Goal: Task Accomplishment & Management: Manage account settings

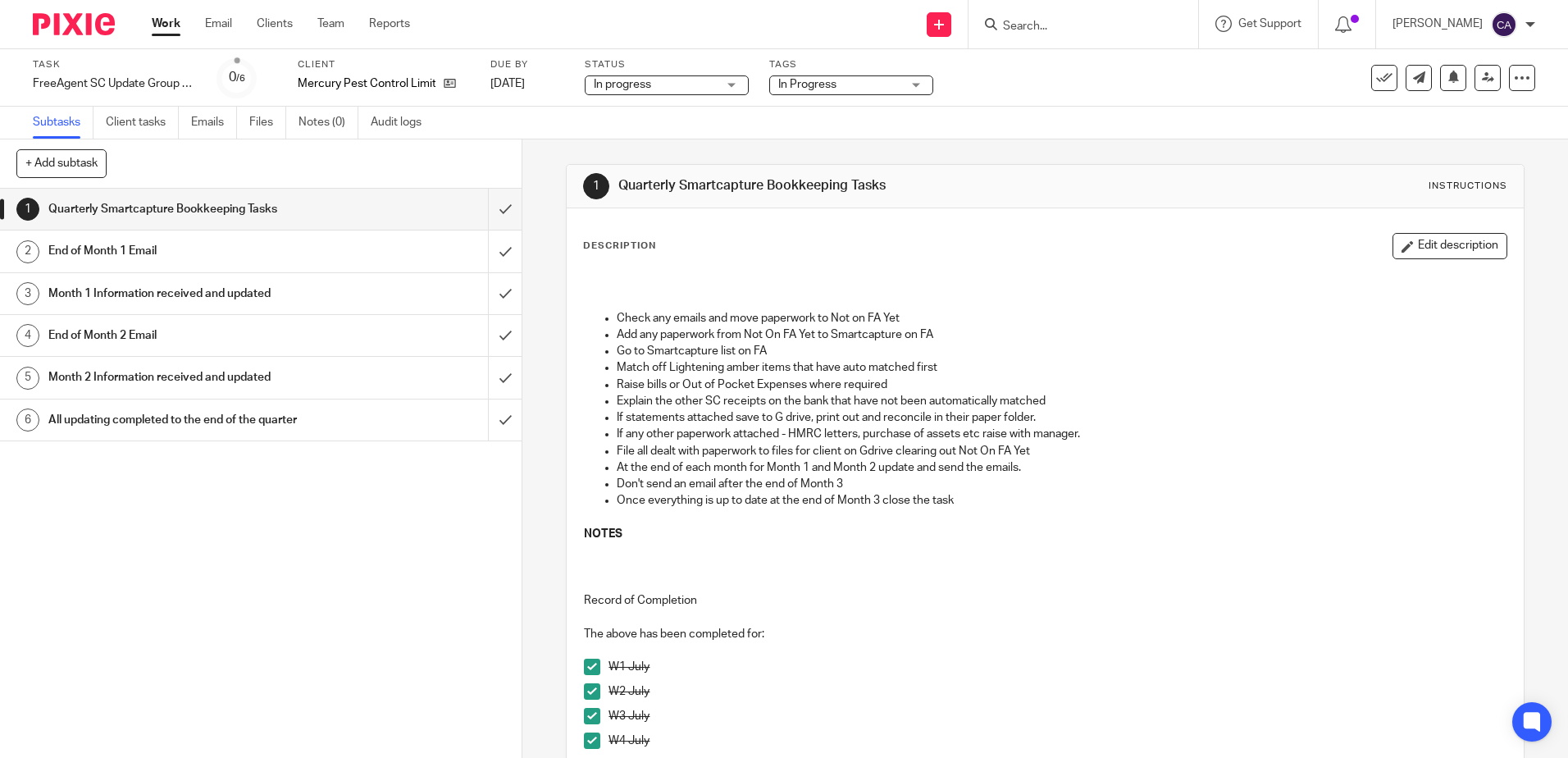
click at [778, 404] on p "Explain the other SC receipts on the bank that have not been automatically matc…" at bounding box center [1062, 401] width 889 height 16
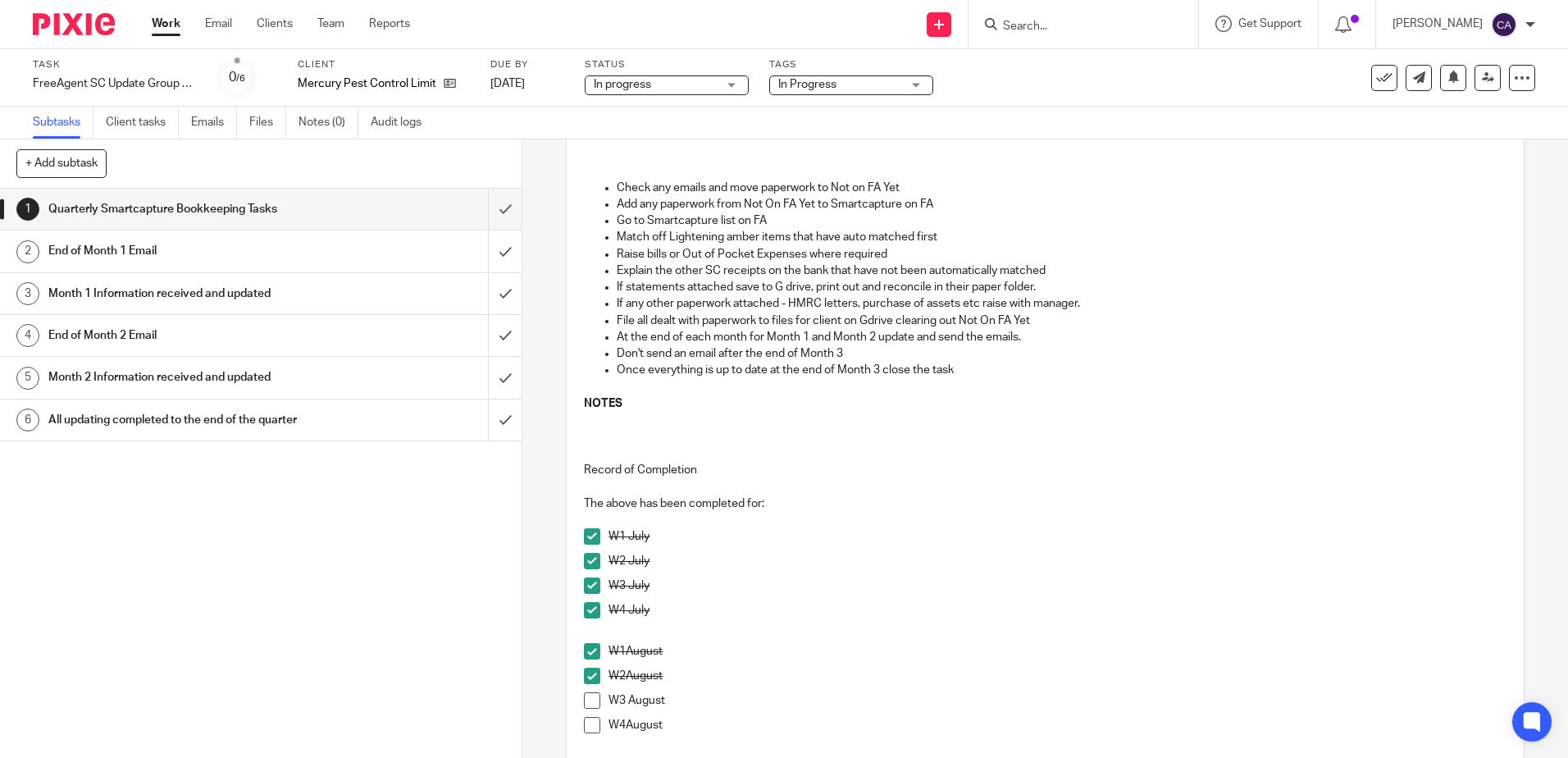
scroll to position [246, 0]
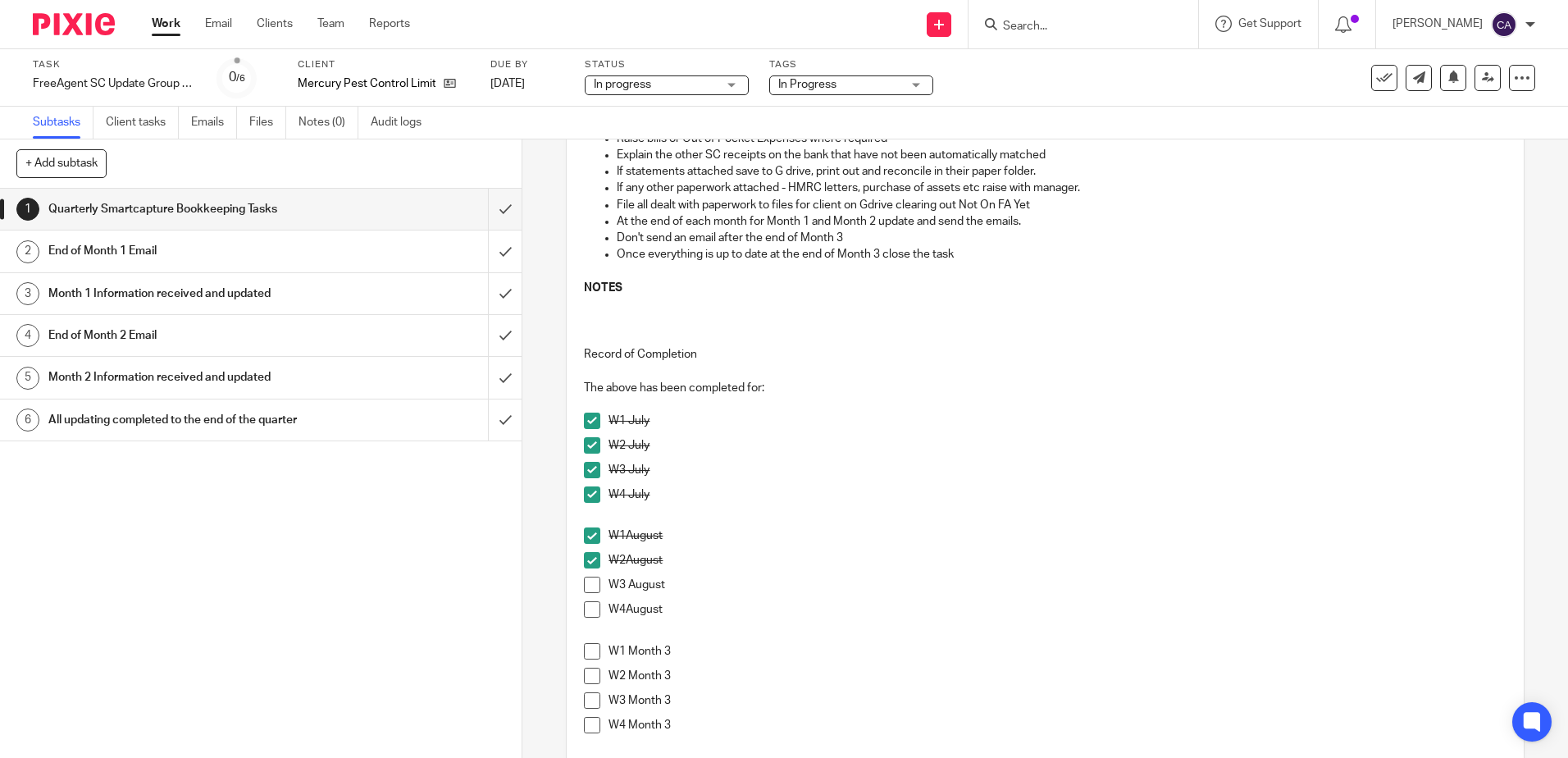
click at [588, 583] on span at bounding box center [592, 585] width 16 height 16
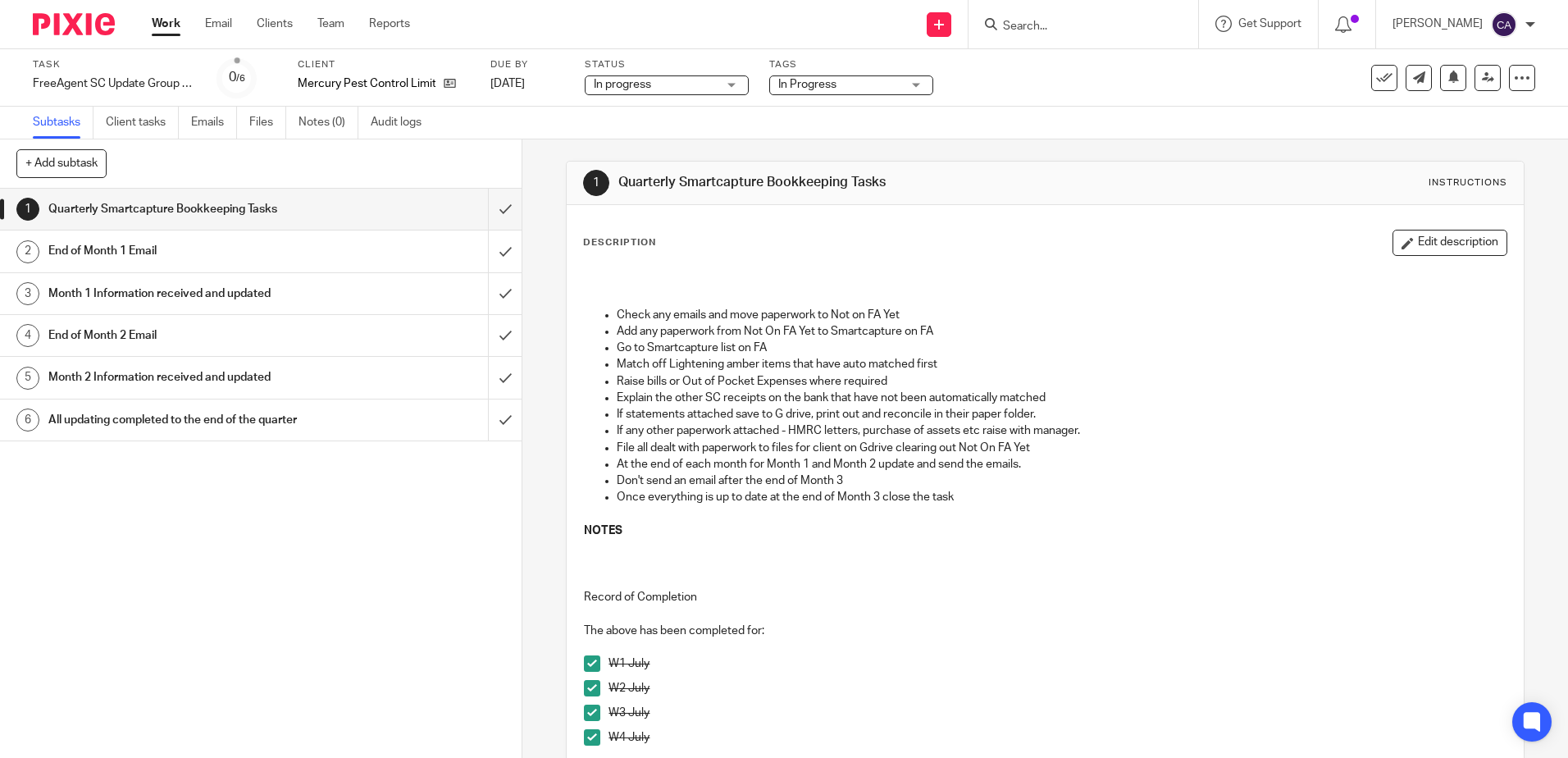
scroll to position [0, 0]
click at [1448, 80] on button at bounding box center [1453, 78] width 26 height 26
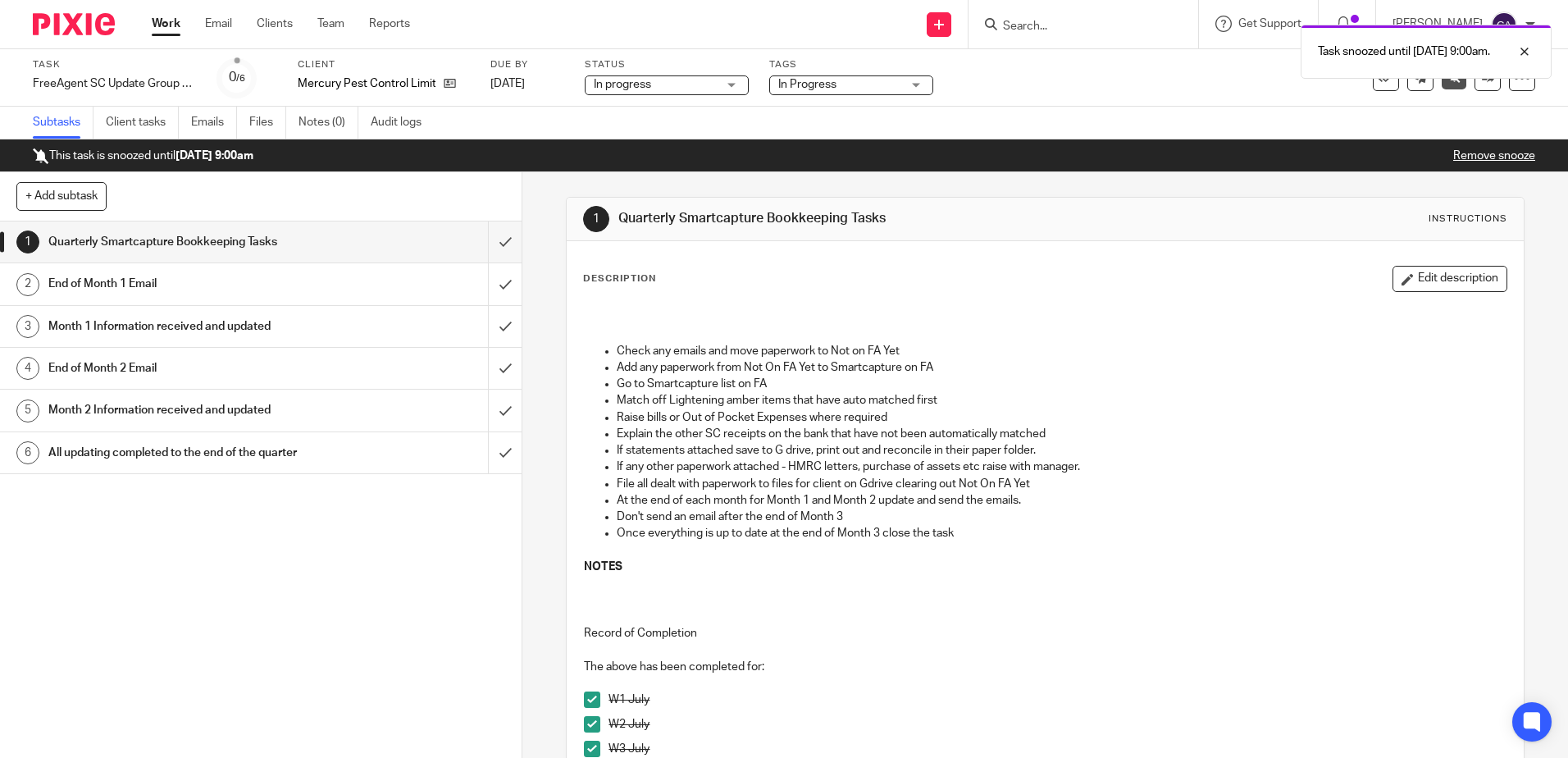
click at [165, 20] on link "Work" at bounding box center [166, 24] width 29 height 16
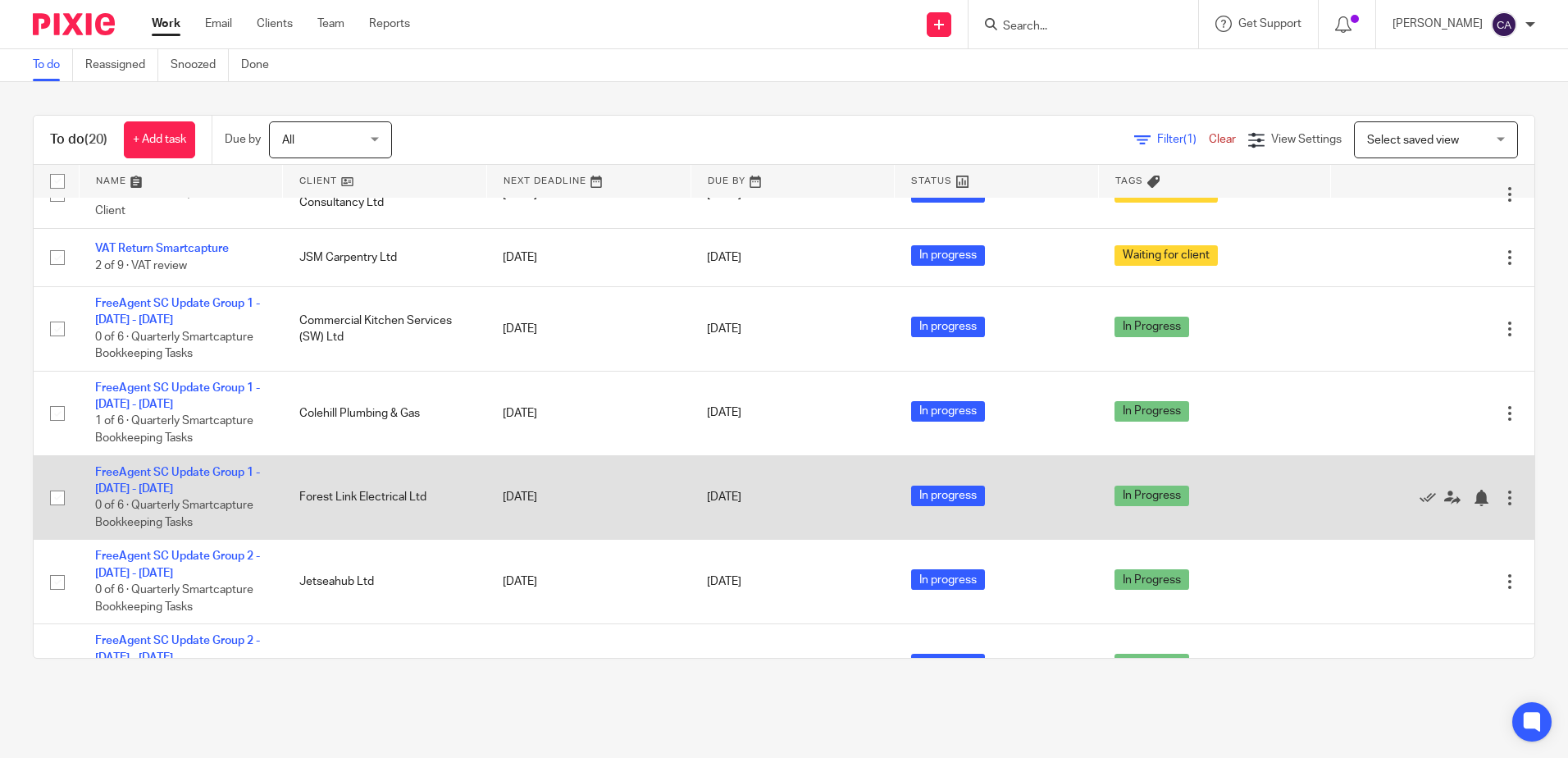
scroll to position [719, 0]
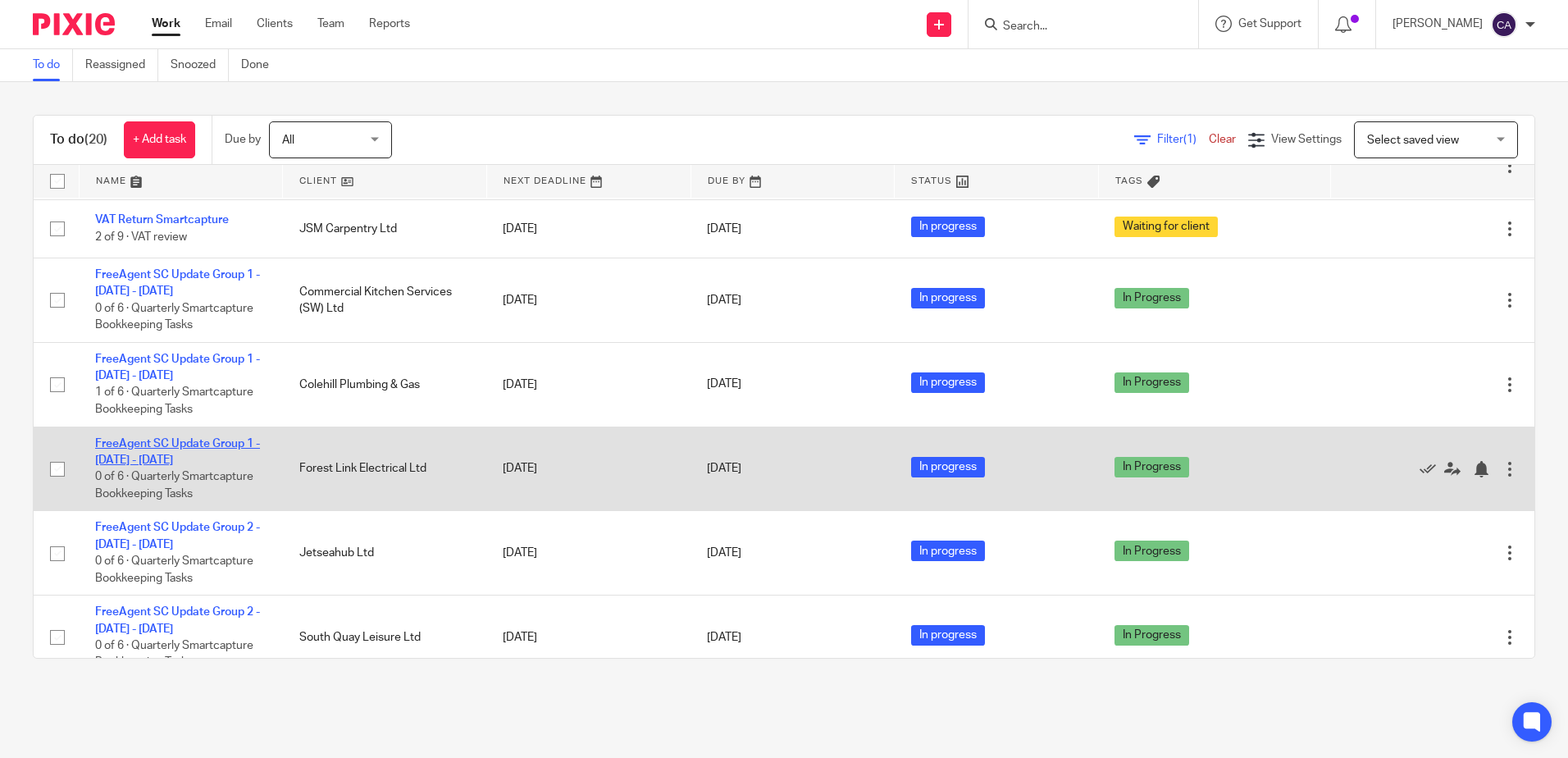
click at [170, 459] on link "FreeAgent SC Update Group 1 - July - September, 2025" at bounding box center [177, 452] width 165 height 28
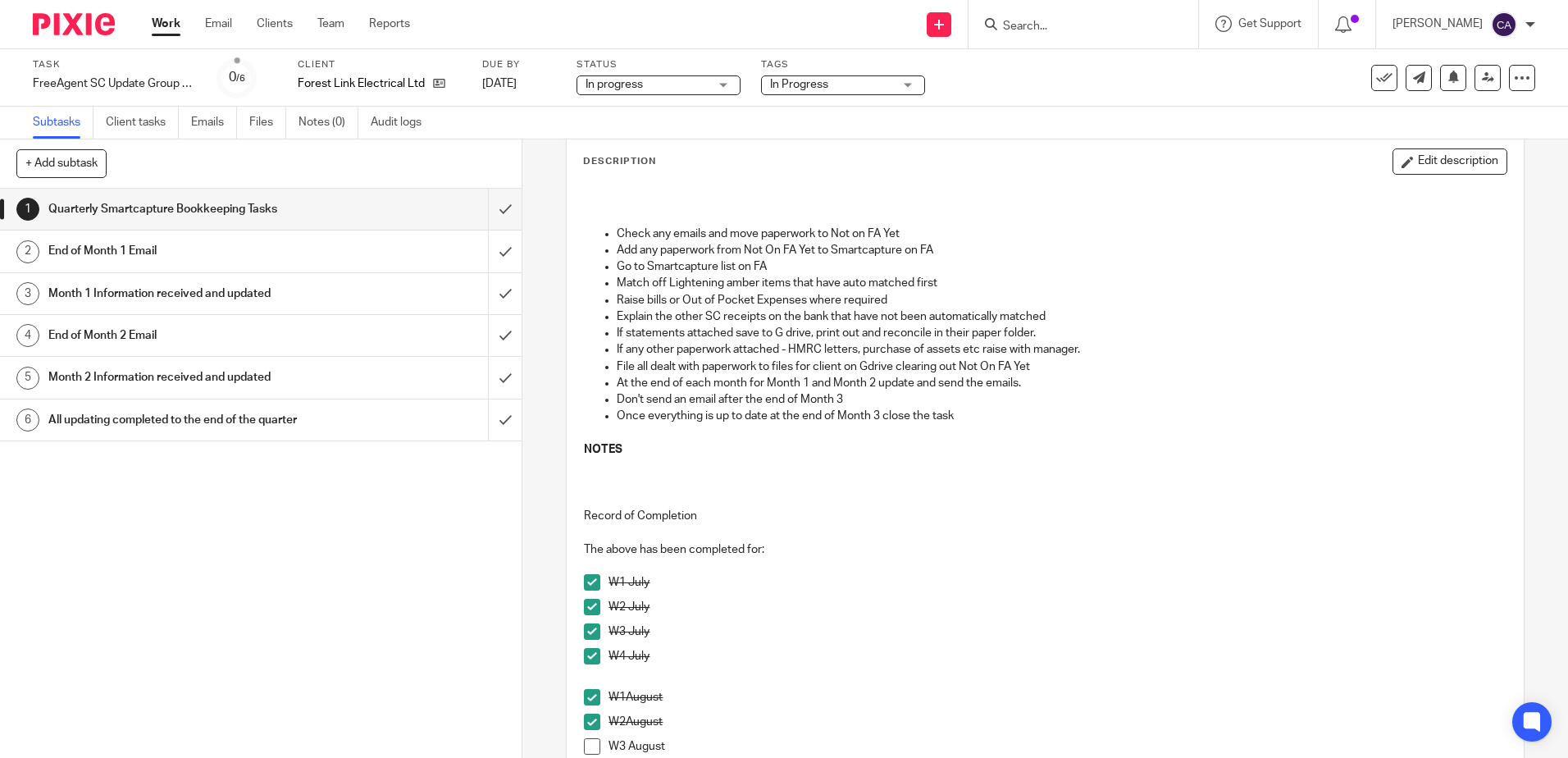
scroll to position [328, 0]
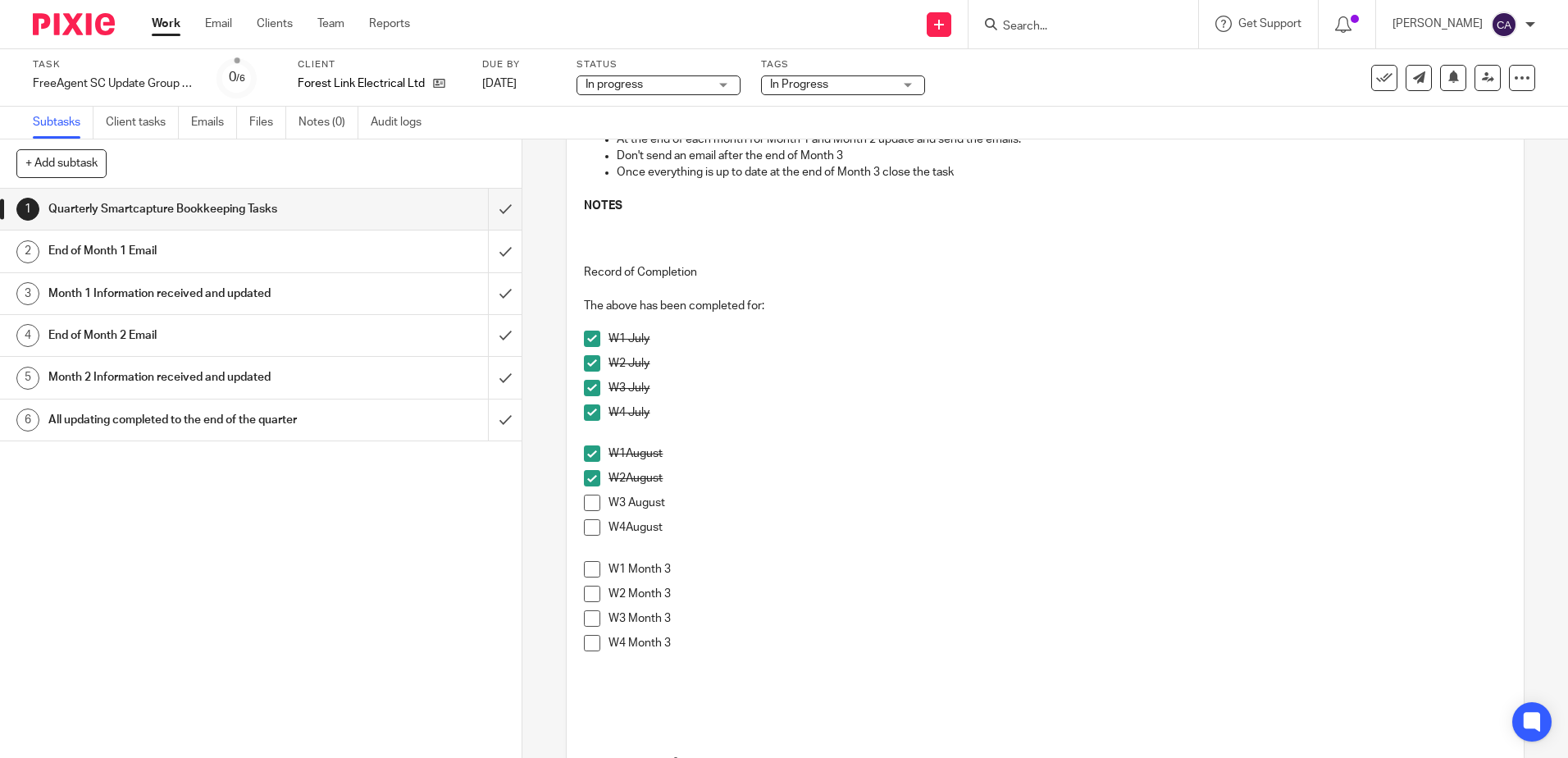
click at [589, 503] on span at bounding box center [592, 503] width 16 height 16
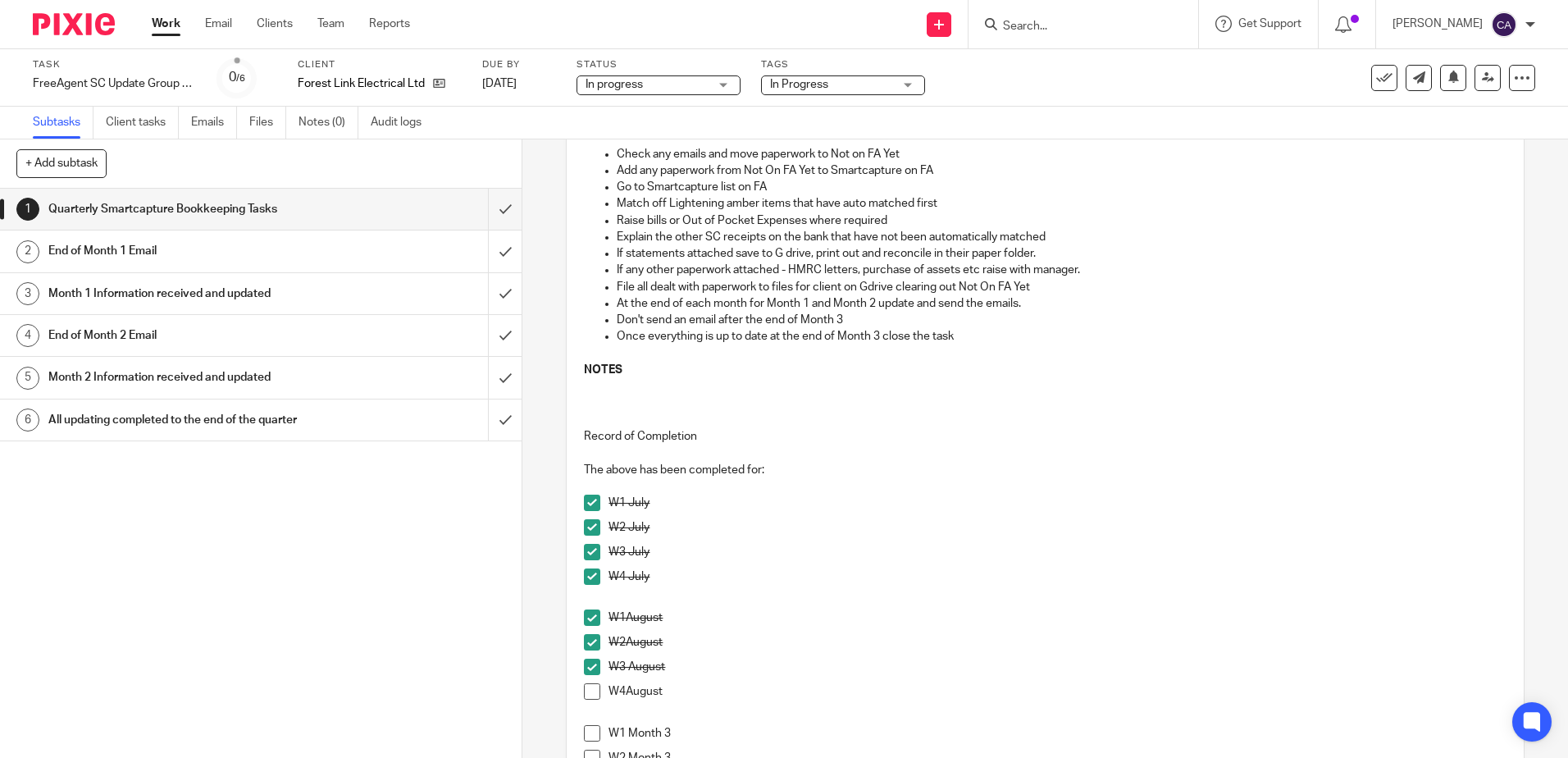
scroll to position [0, 0]
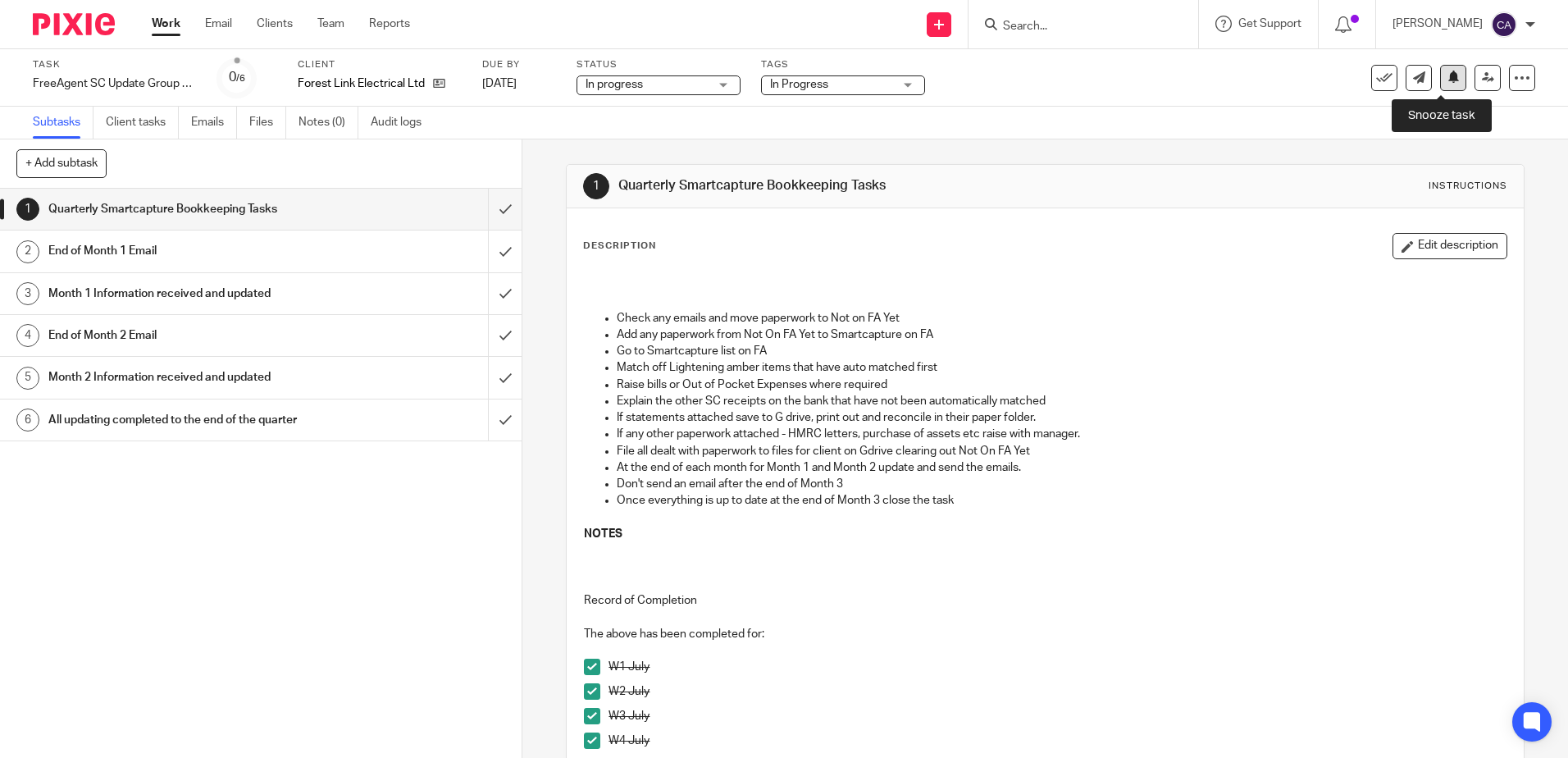
click at [1445, 84] on button at bounding box center [1453, 78] width 26 height 26
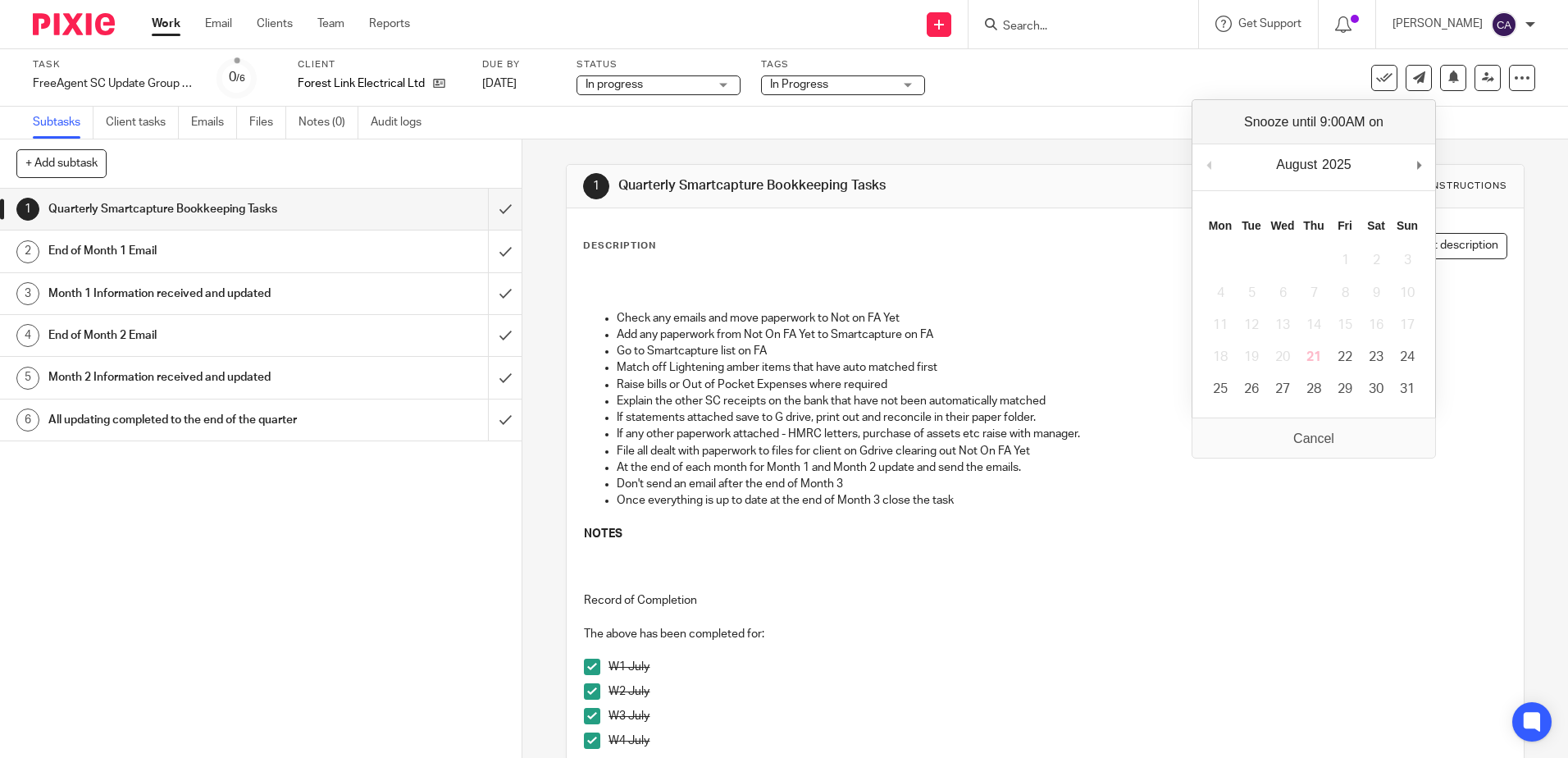
click at [852, 429] on p "If any other paperwork attached - HMRC letters, purchase of assets etc raise wi…" at bounding box center [1062, 434] width 889 height 16
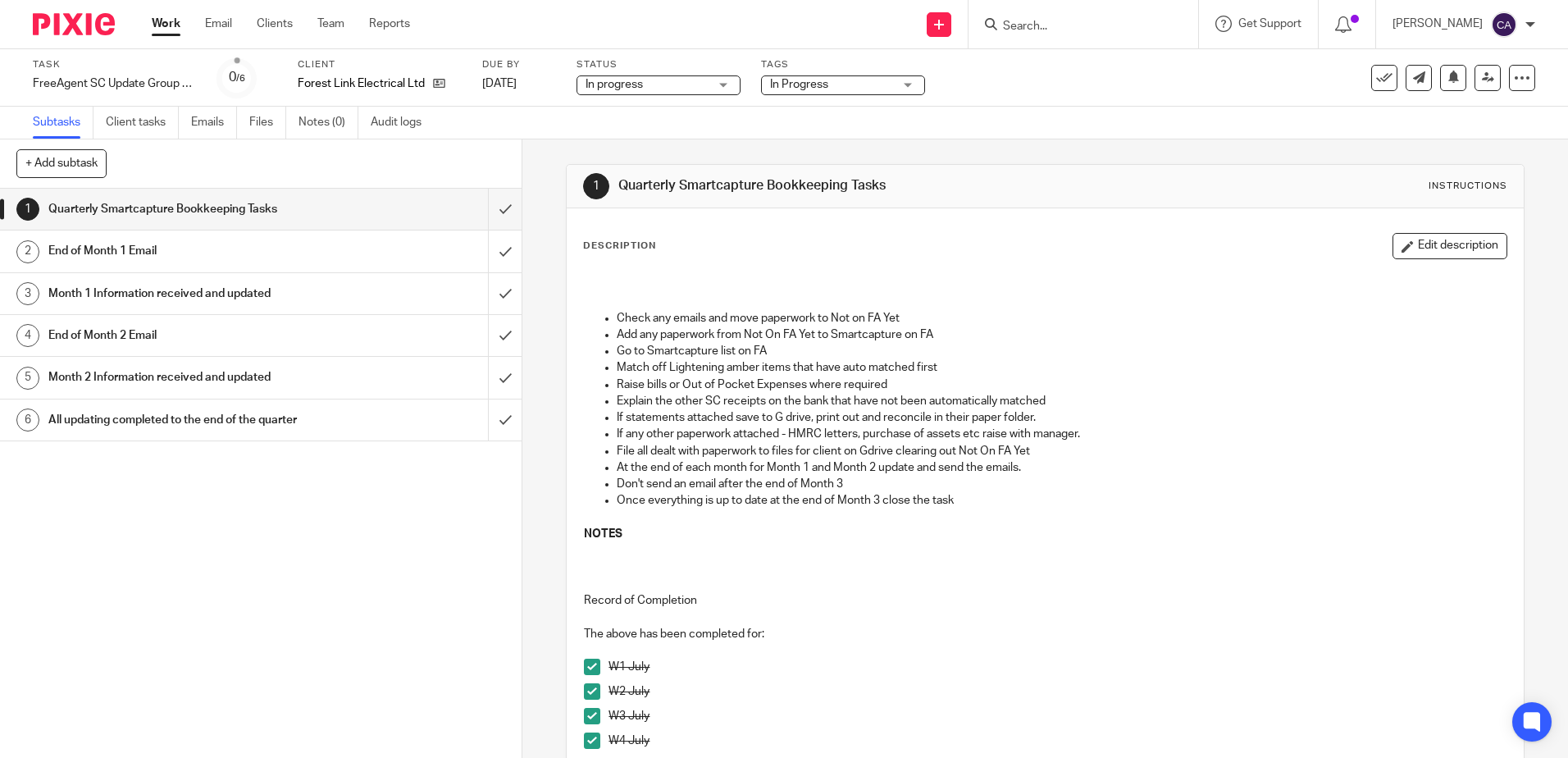
click at [775, 421] on p "If statements attached save to G drive, print out and reconcile in their paper …" at bounding box center [1062, 418] width 889 height 16
click at [1447, 78] on icon at bounding box center [1453, 76] width 12 height 12
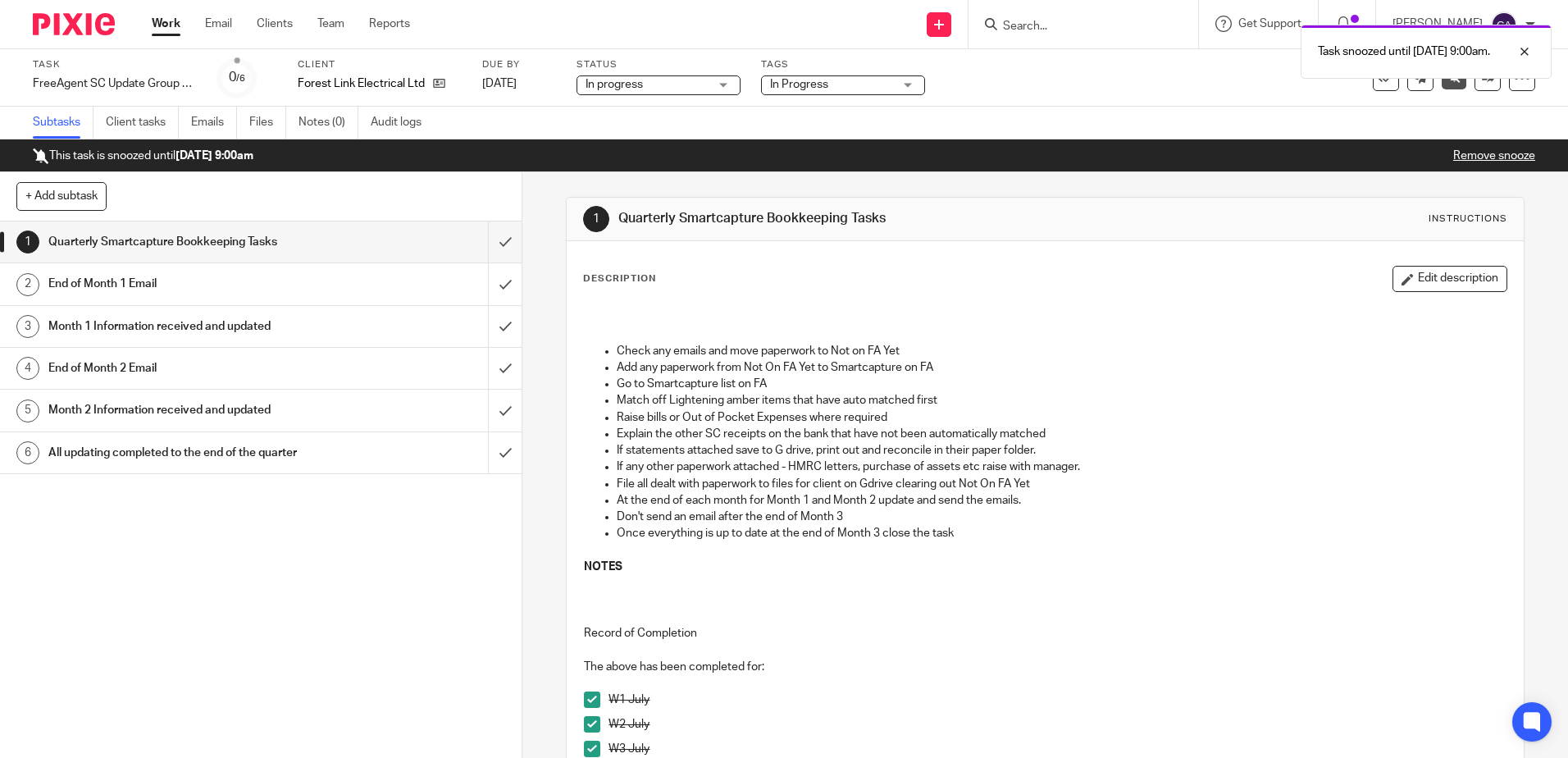
click at [165, 24] on link "Work" at bounding box center [166, 24] width 29 height 16
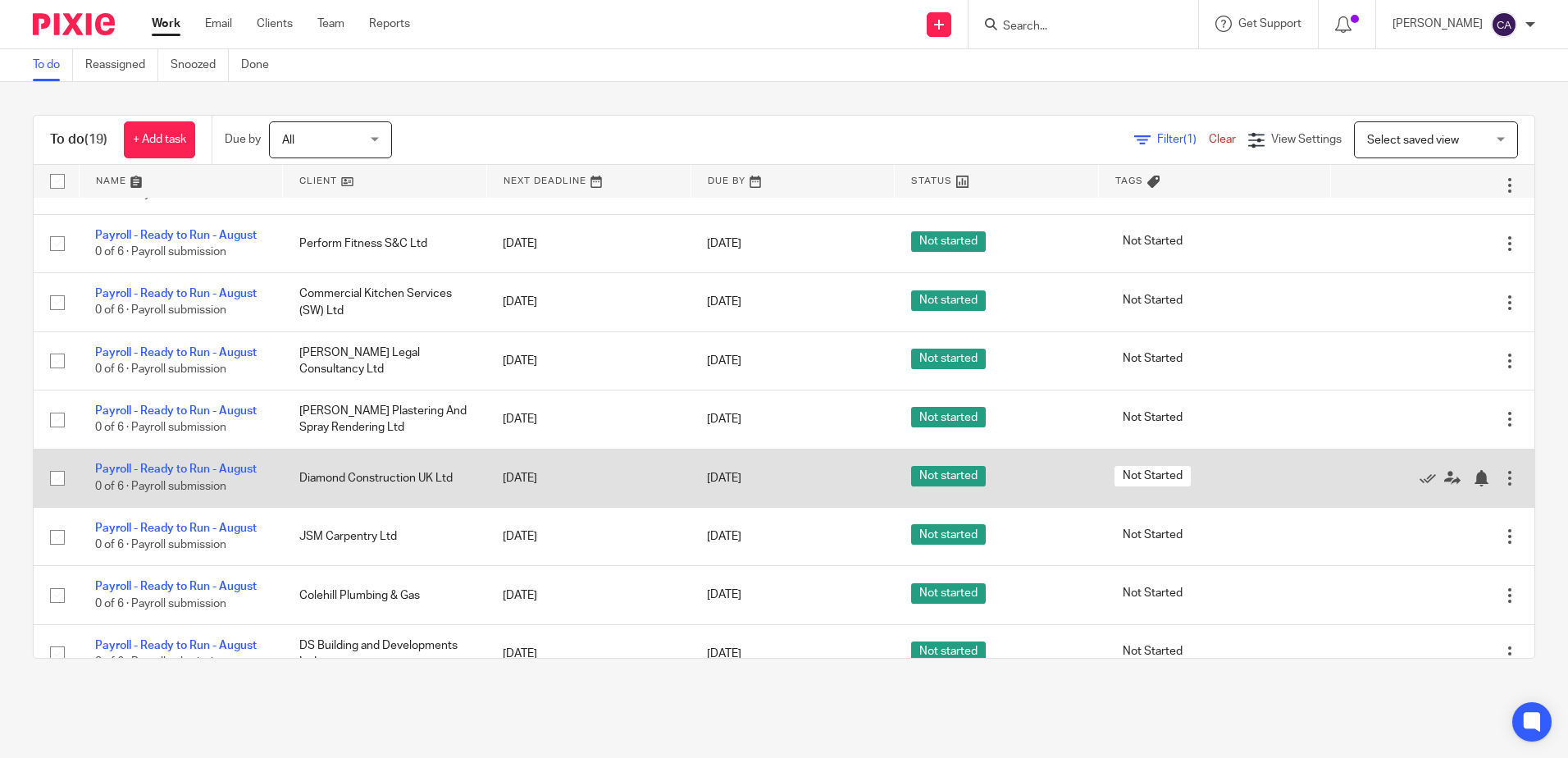
scroll to position [82, 0]
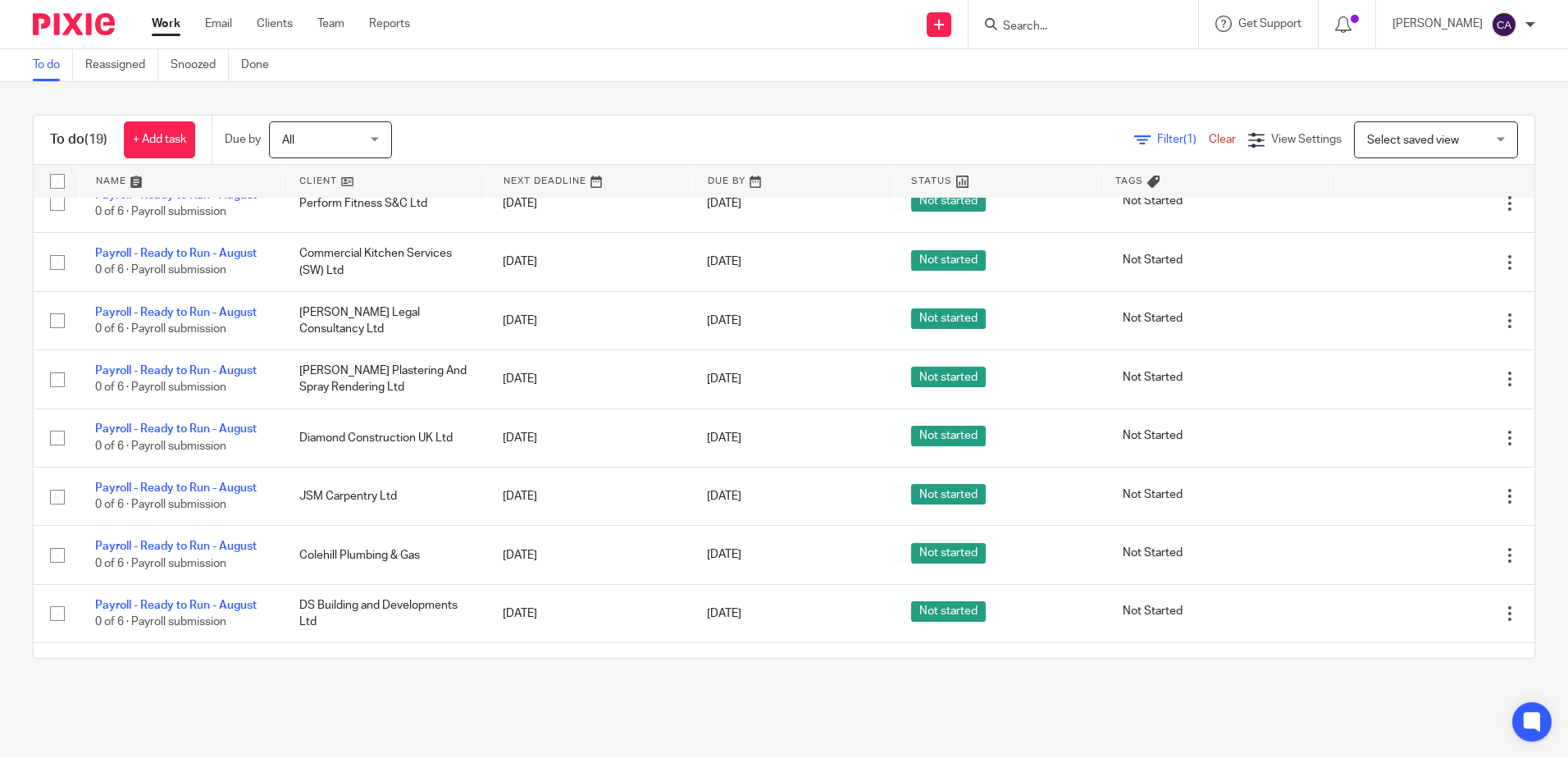
click at [117, 177] on link at bounding box center [181, 181] width 203 height 33
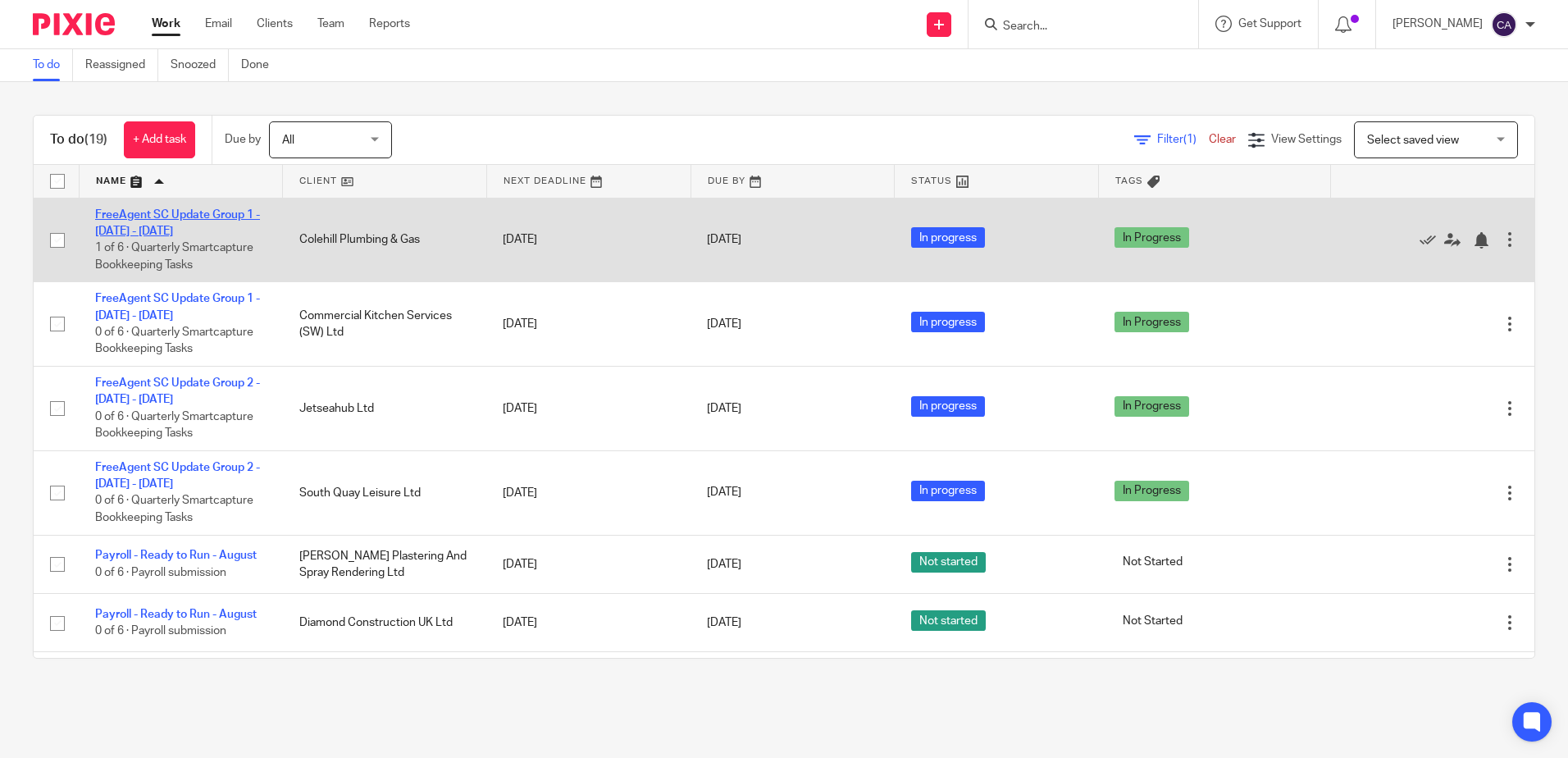
click at [171, 225] on link "FreeAgent SC Update Group 1 - [DATE] - [DATE]" at bounding box center [177, 223] width 165 height 28
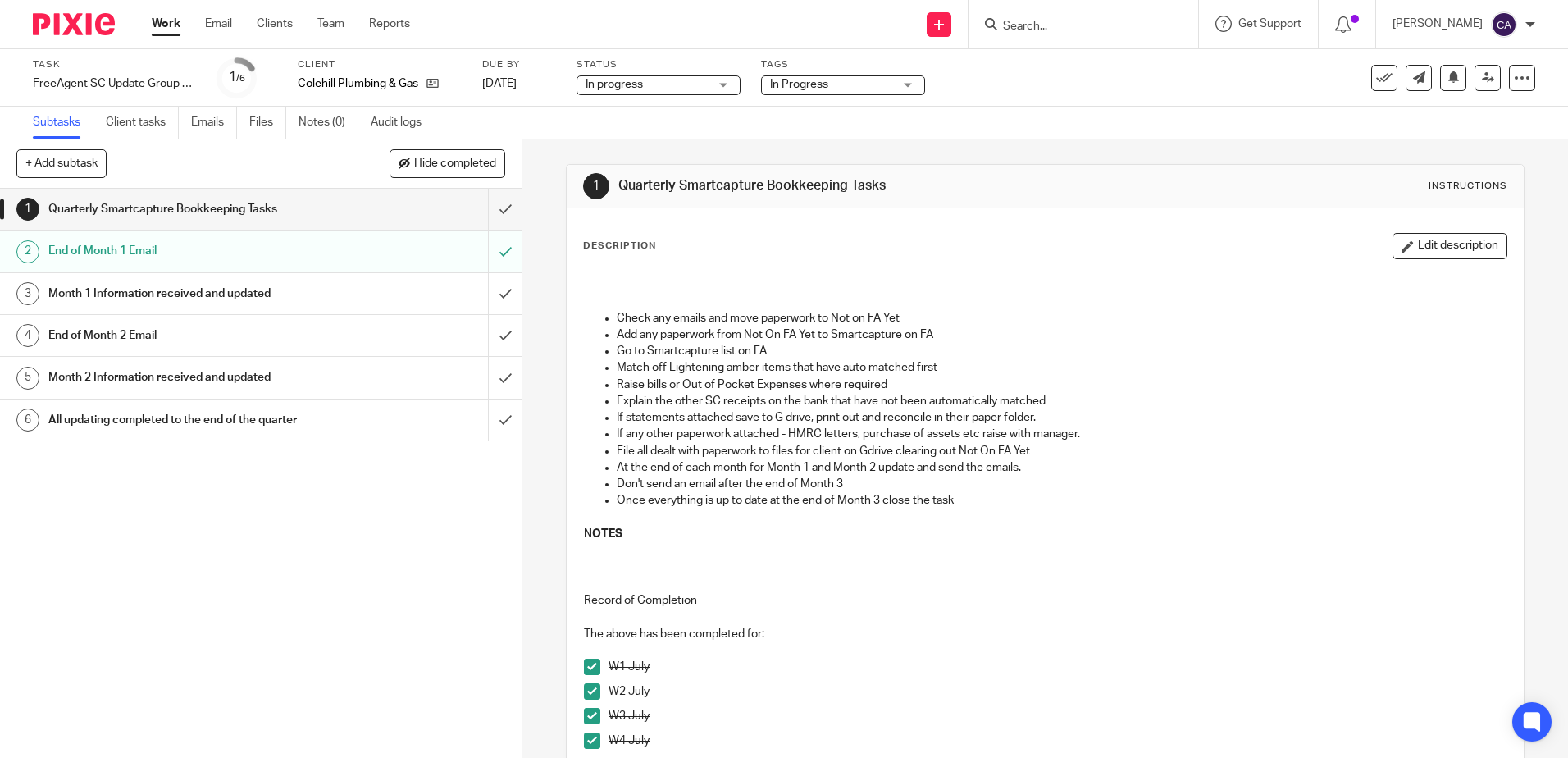
click at [150, 254] on h1 "End of Month 1 Email" at bounding box center [190, 251] width 282 height 25
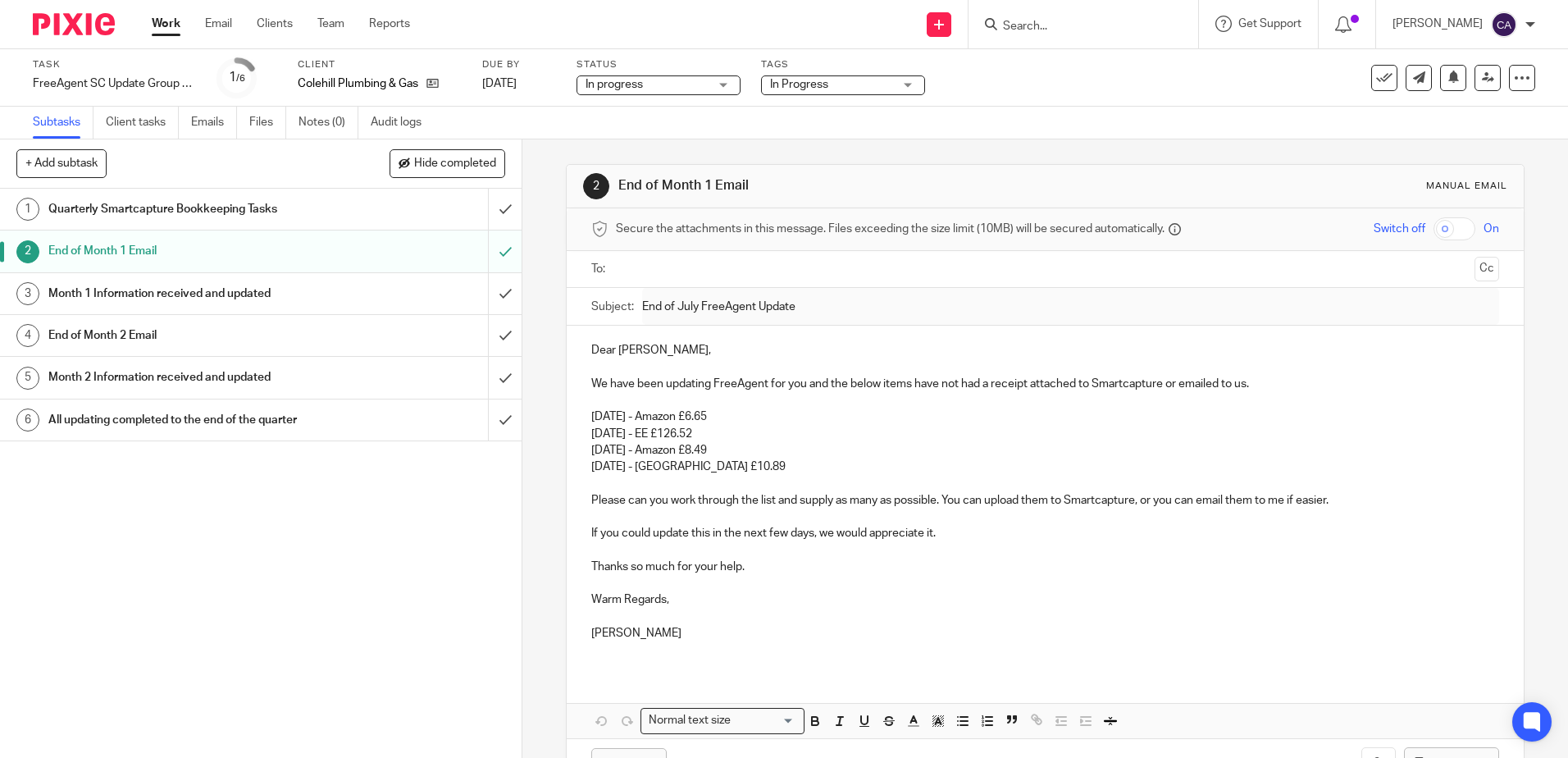
click at [145, 210] on h1 "Quarterly Smartcapture Bookkeeping Tasks" at bounding box center [190, 209] width 282 height 25
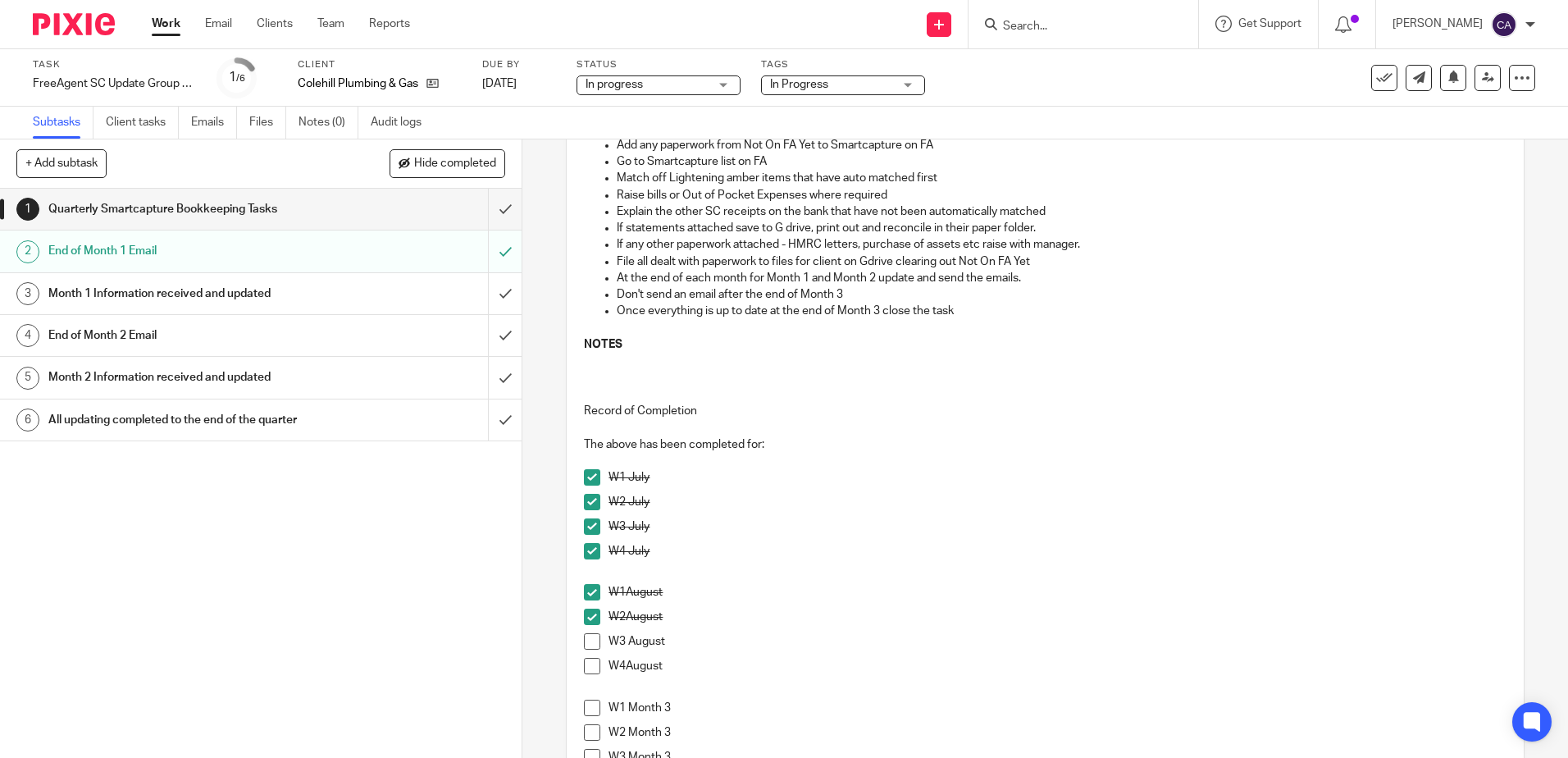
scroll to position [164, 0]
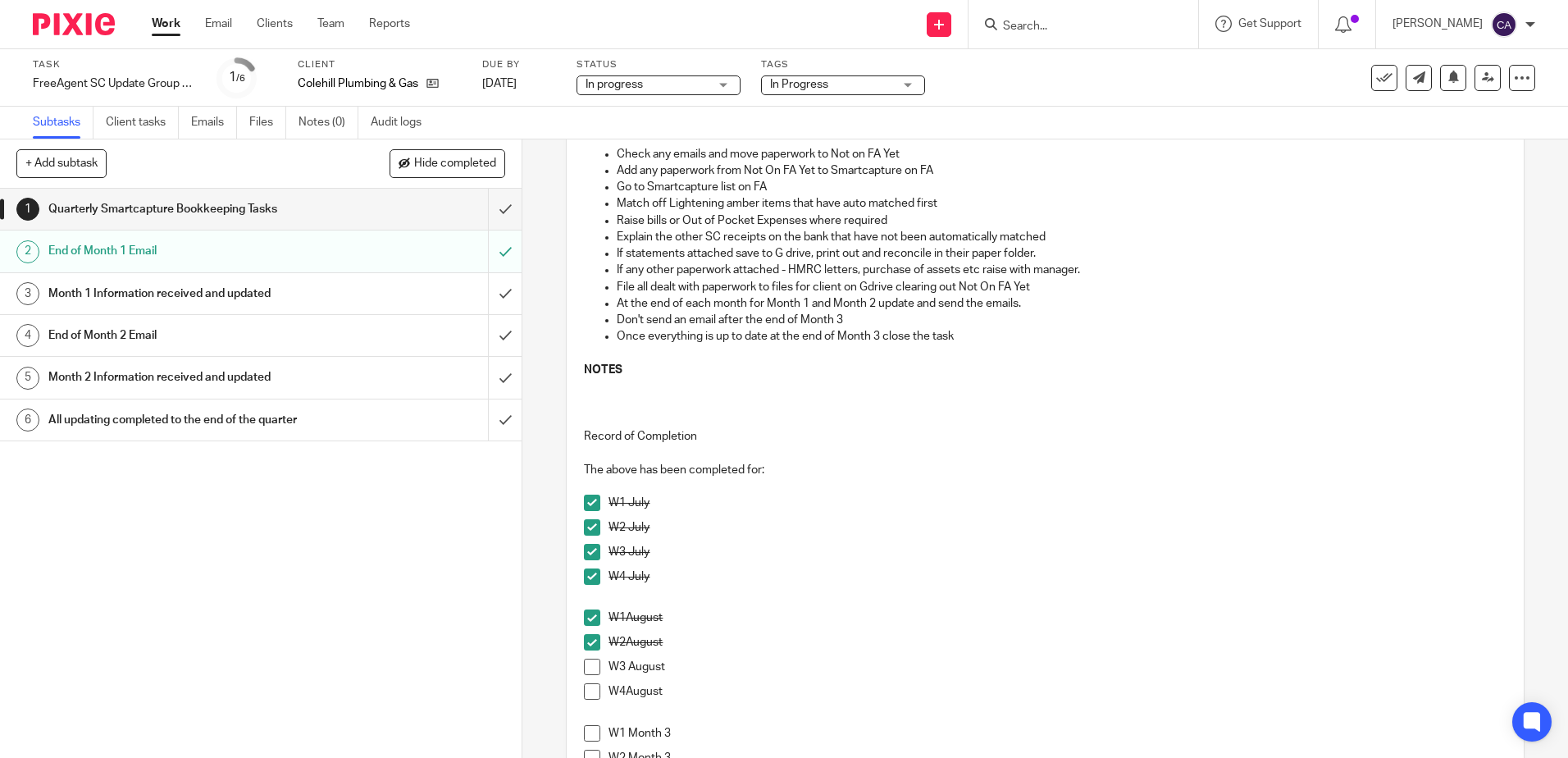
click at [588, 669] on span at bounding box center [592, 667] width 16 height 16
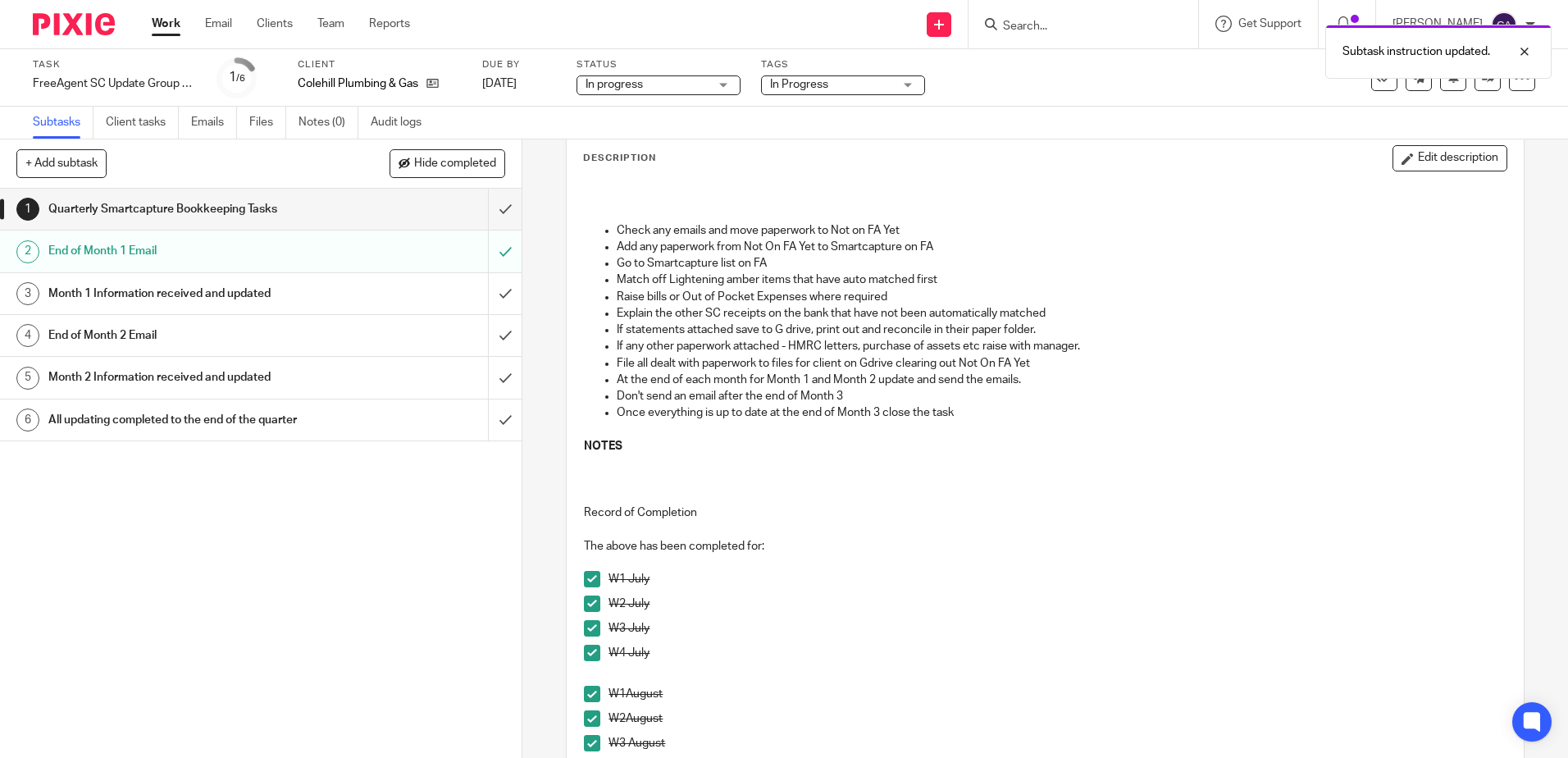
scroll to position [0, 0]
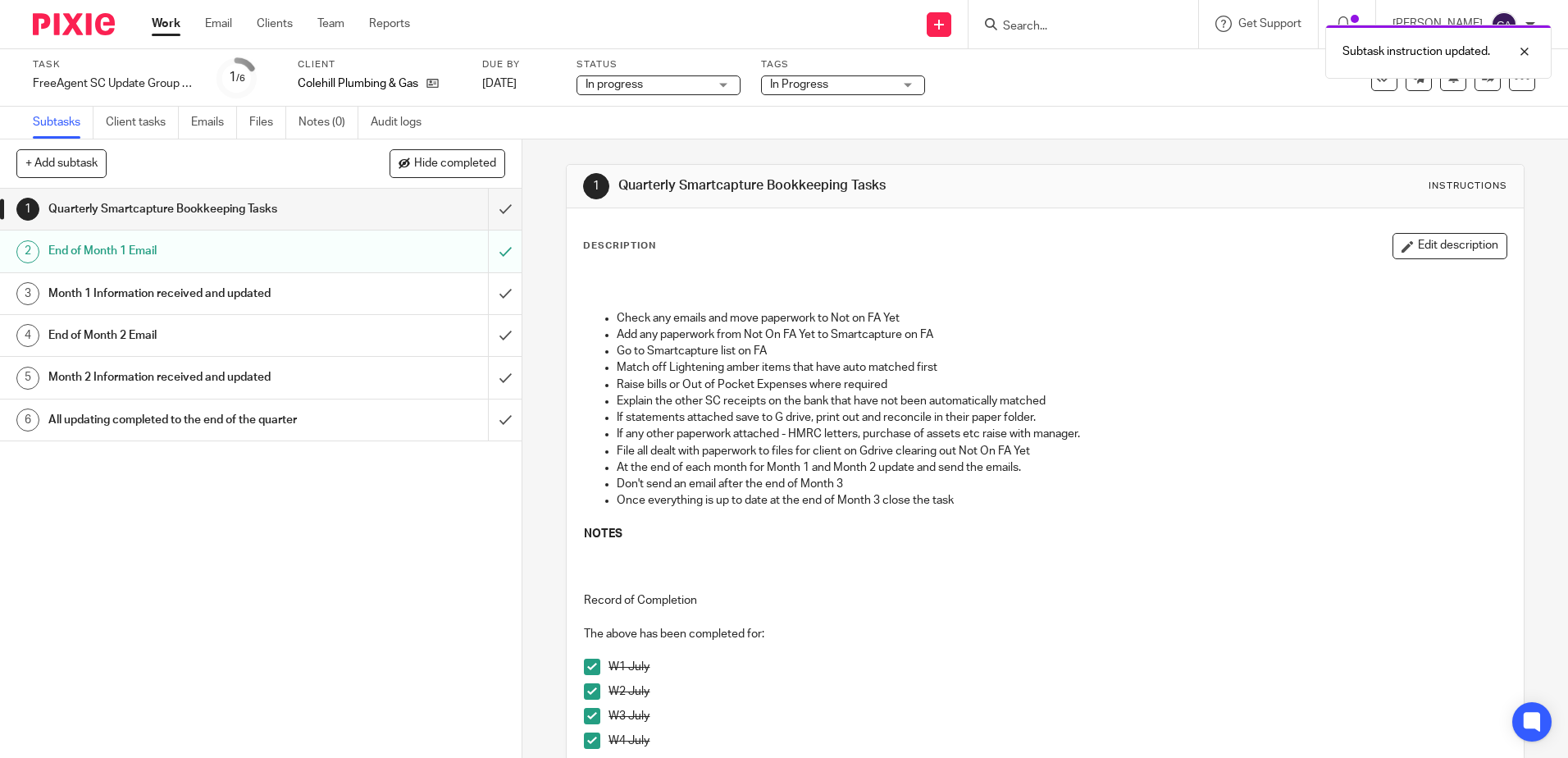
click at [795, 374] on p "Match off Lightening amber items that have auto matched first" at bounding box center [1062, 368] width 889 height 16
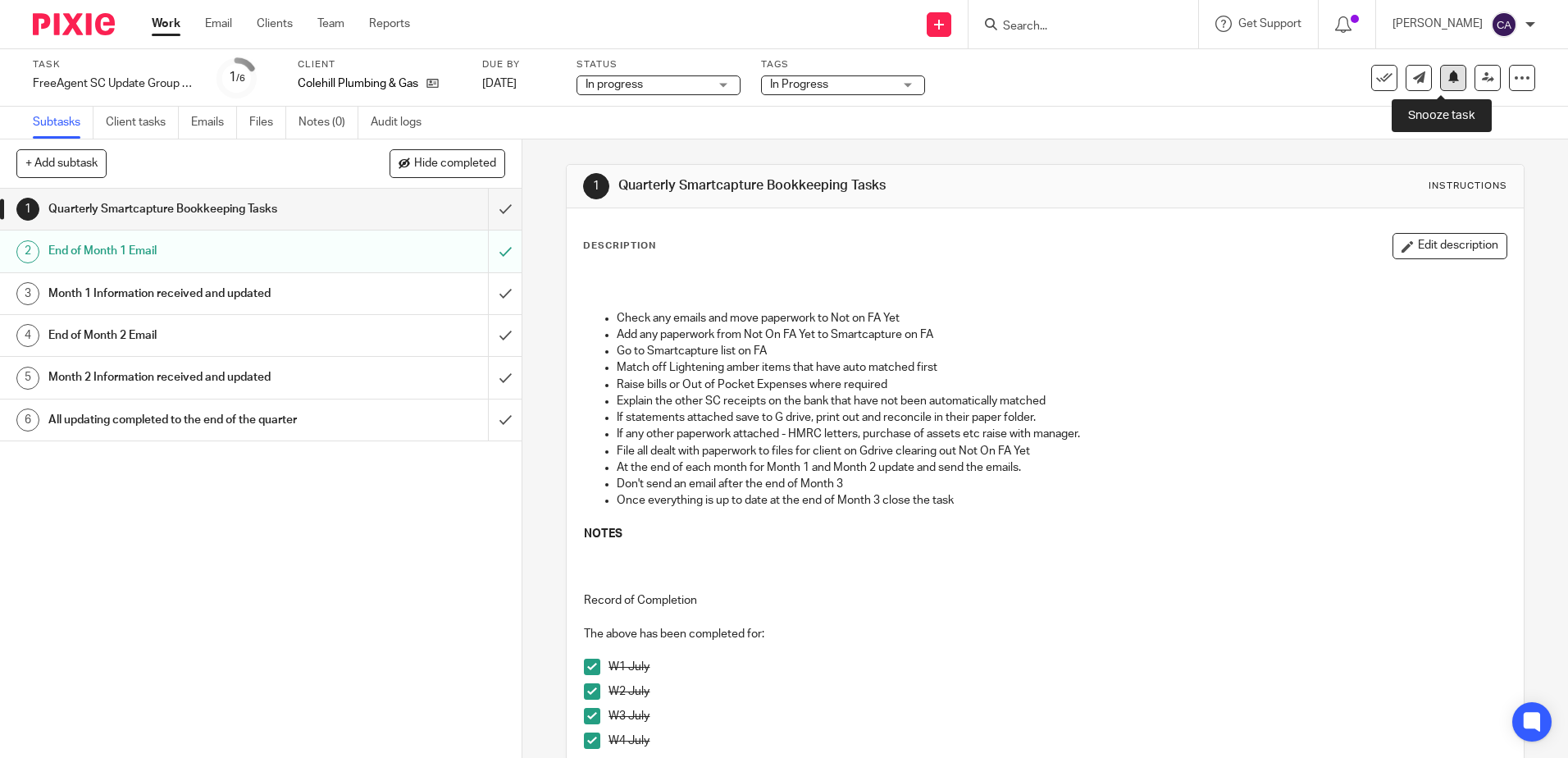
click at [1447, 80] on icon at bounding box center [1453, 76] width 12 height 12
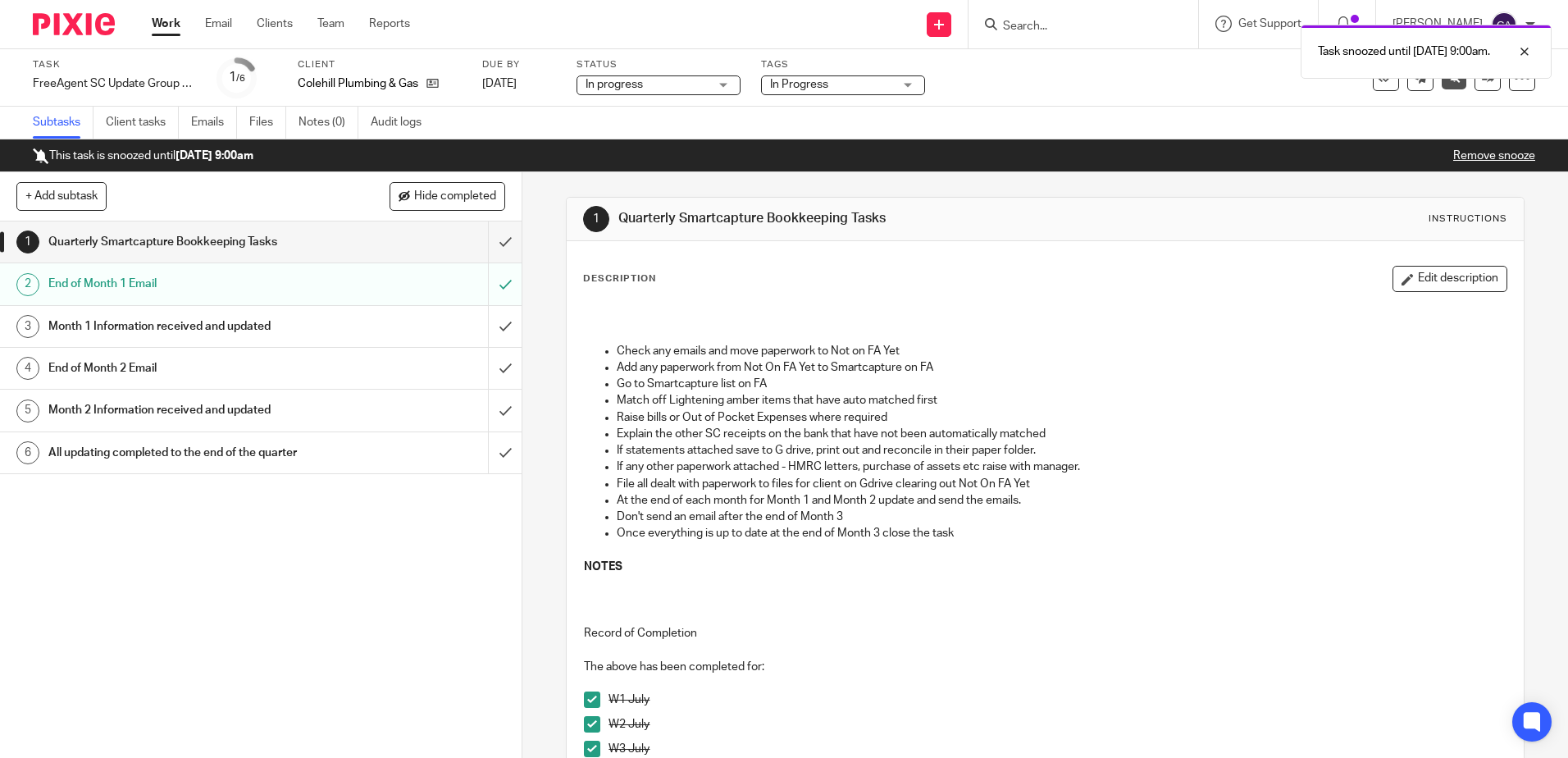
click at [170, 23] on link "Work" at bounding box center [166, 24] width 29 height 16
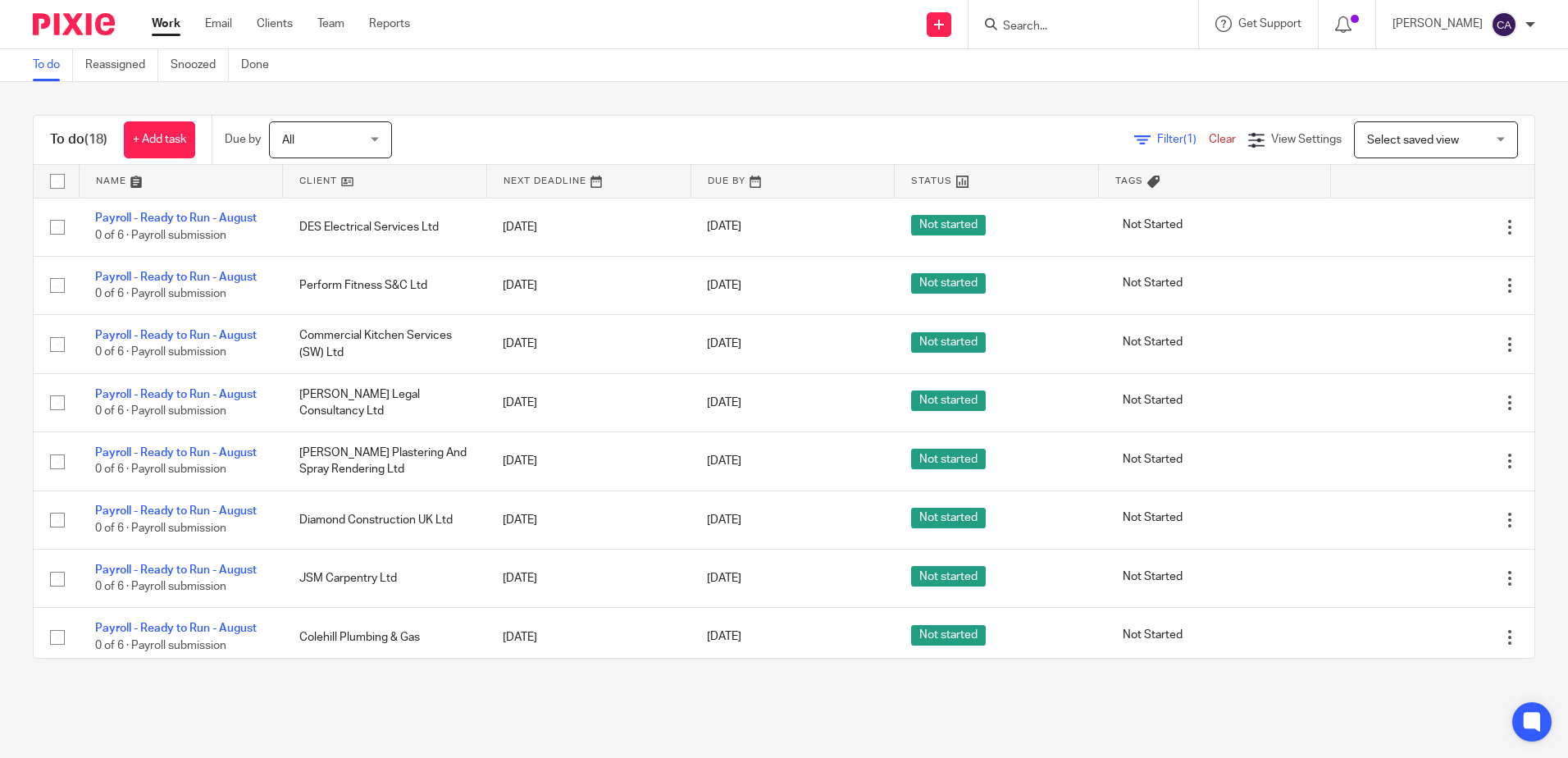
click at [108, 175] on link at bounding box center [181, 181] width 203 height 33
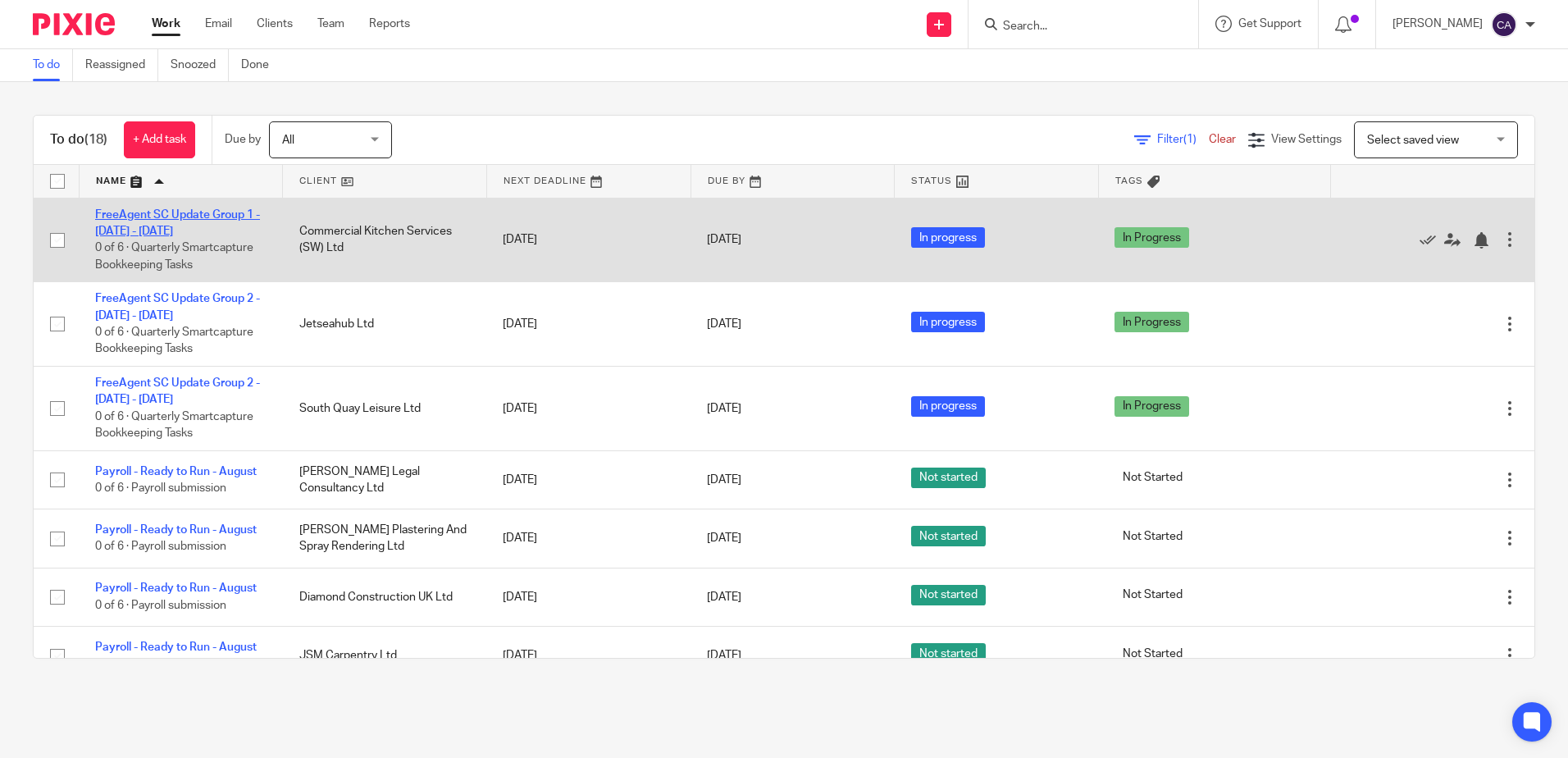
click at [198, 214] on link "FreeAgent SC Update Group 1 - [DATE] - [DATE]" at bounding box center [177, 223] width 165 height 28
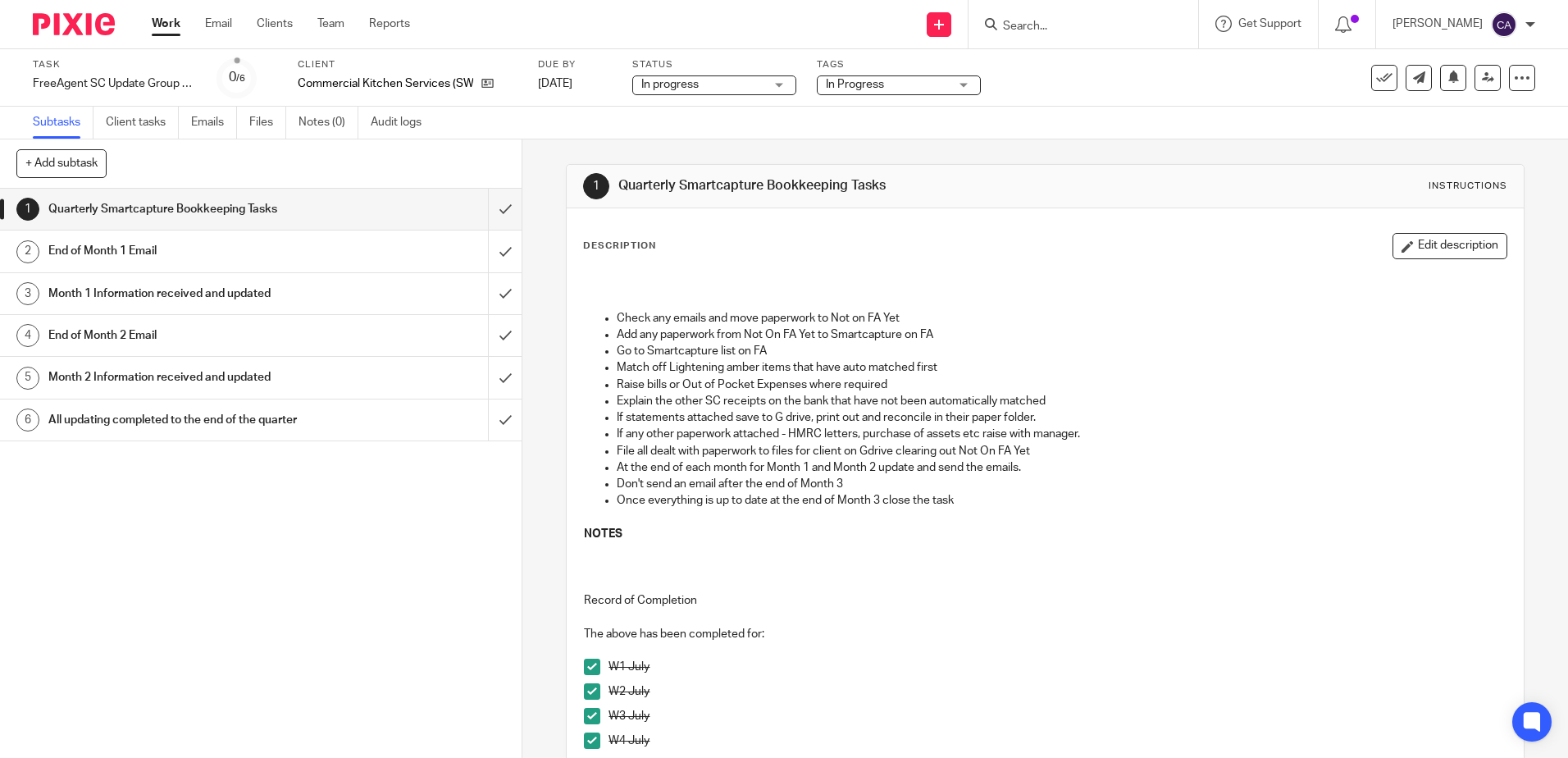
scroll to position [164, 0]
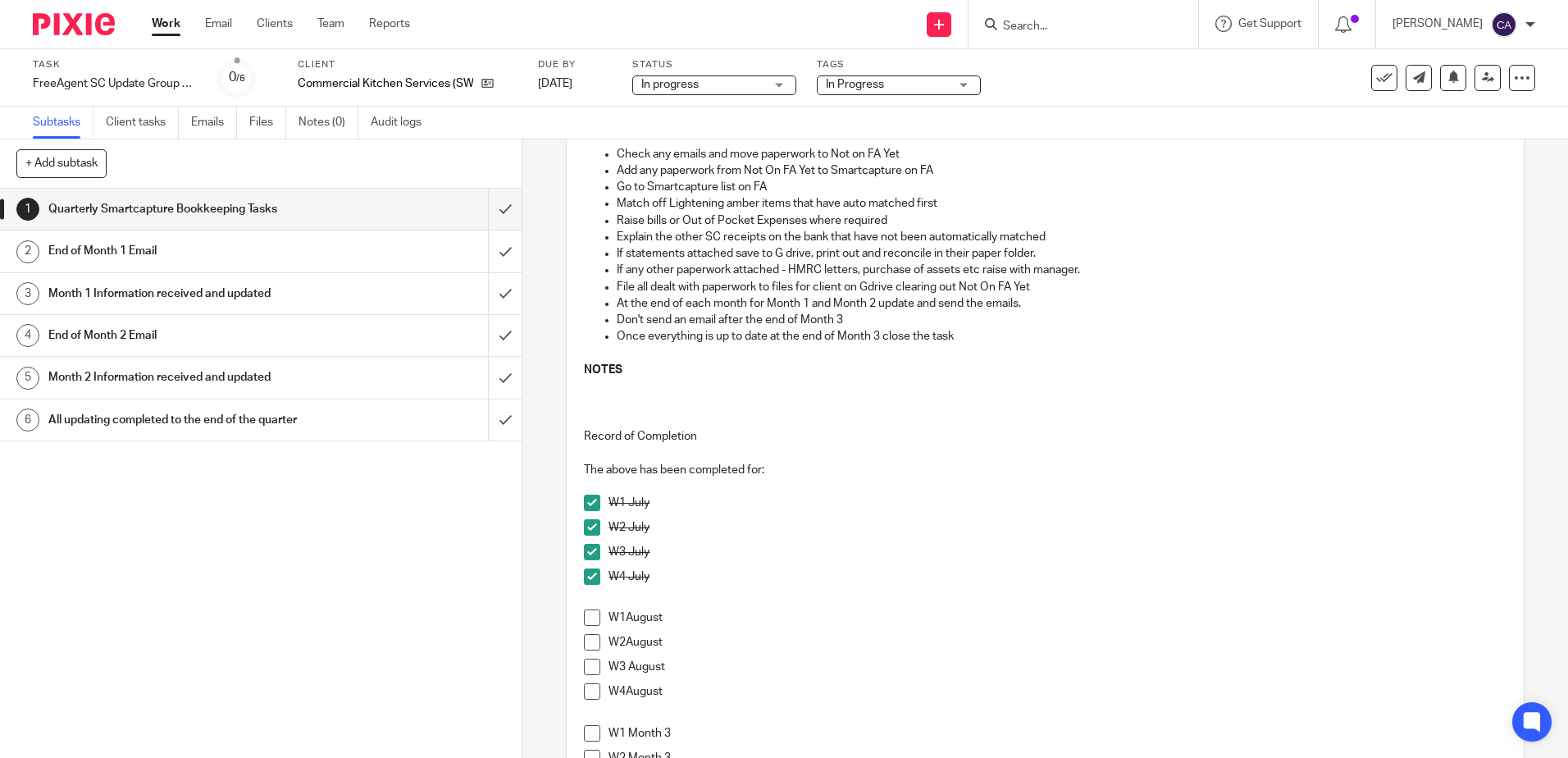
click at [587, 619] on span at bounding box center [592, 618] width 16 height 16
click at [584, 650] on span at bounding box center [592, 642] width 16 height 16
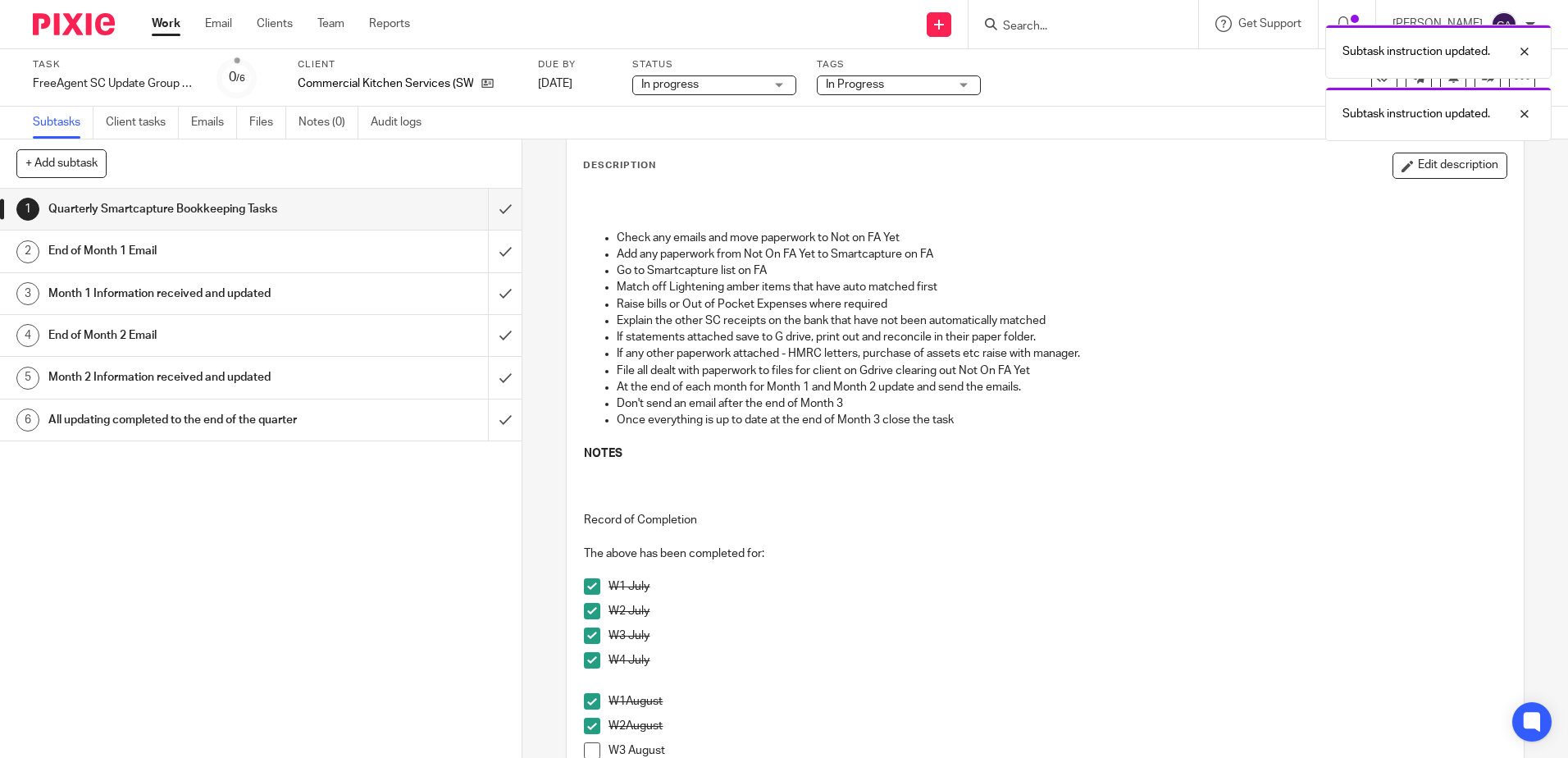
scroll to position [0, 0]
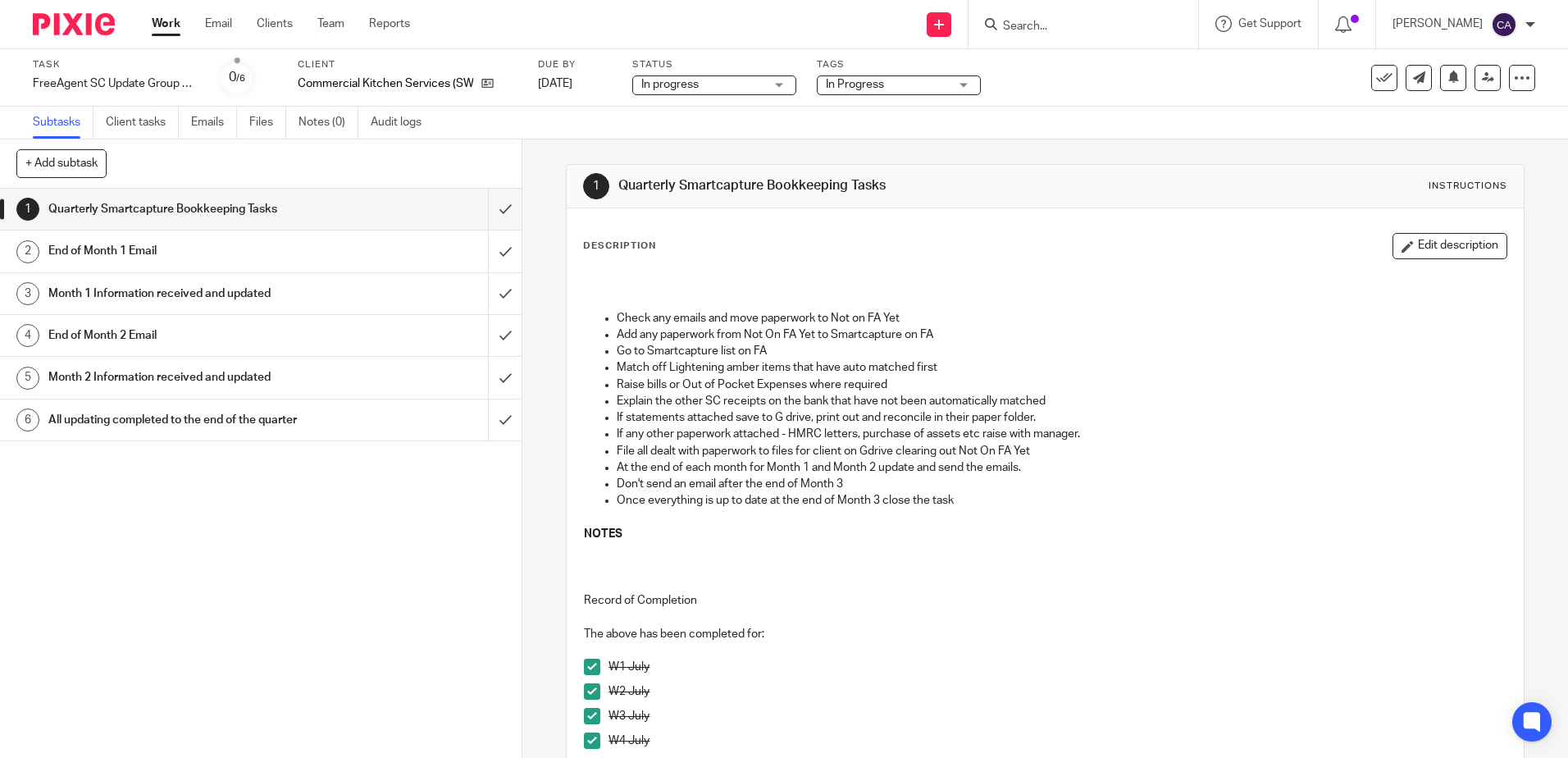
click at [388, 64] on label "Client" at bounding box center [408, 65] width 220 height 13
click at [487, 82] on icon at bounding box center [487, 83] width 12 height 12
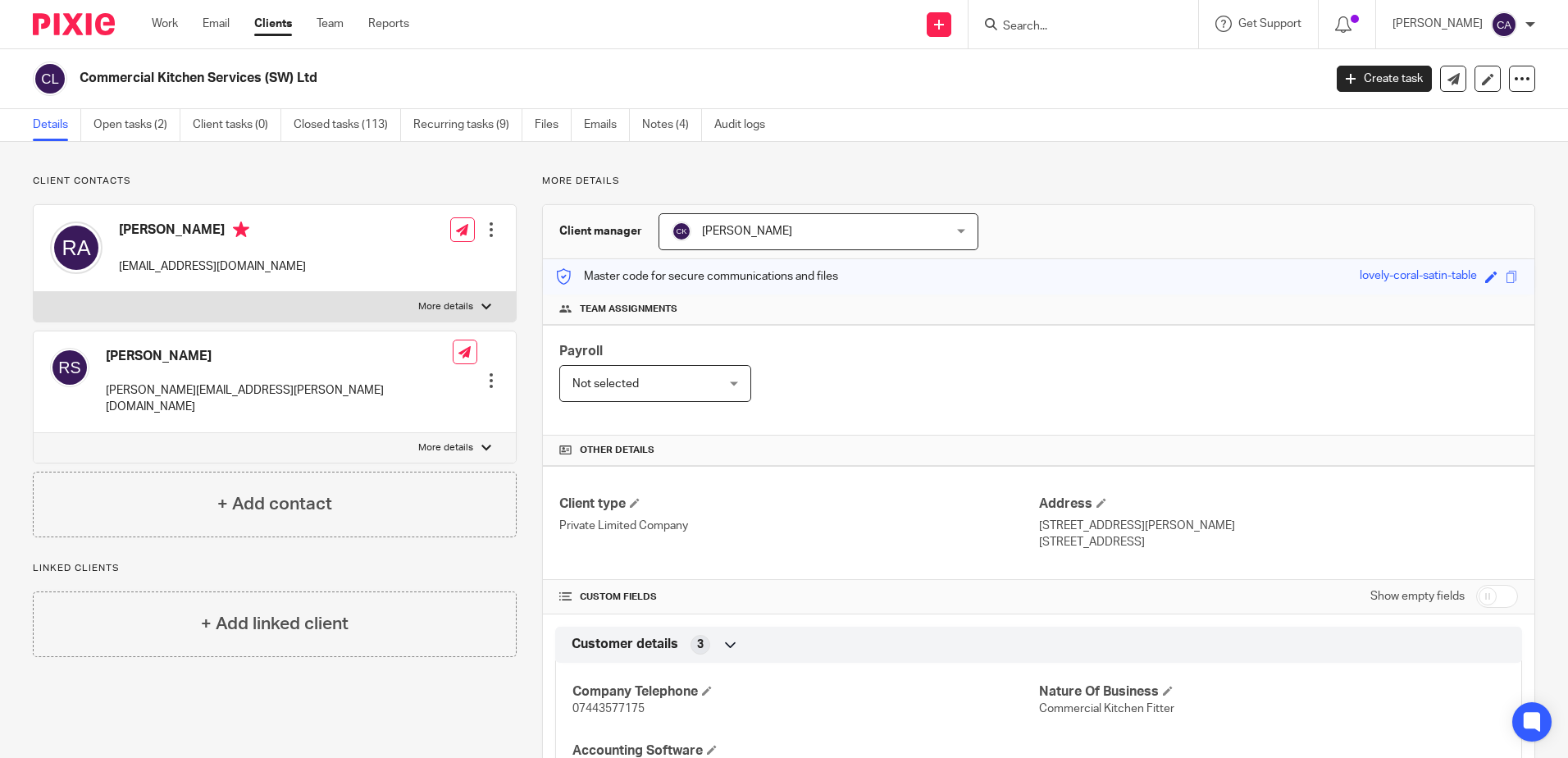
click at [244, 304] on label "More details" at bounding box center [275, 307] width 482 height 30
click at [34, 292] on input "More details" at bounding box center [33, 291] width 1 height 1
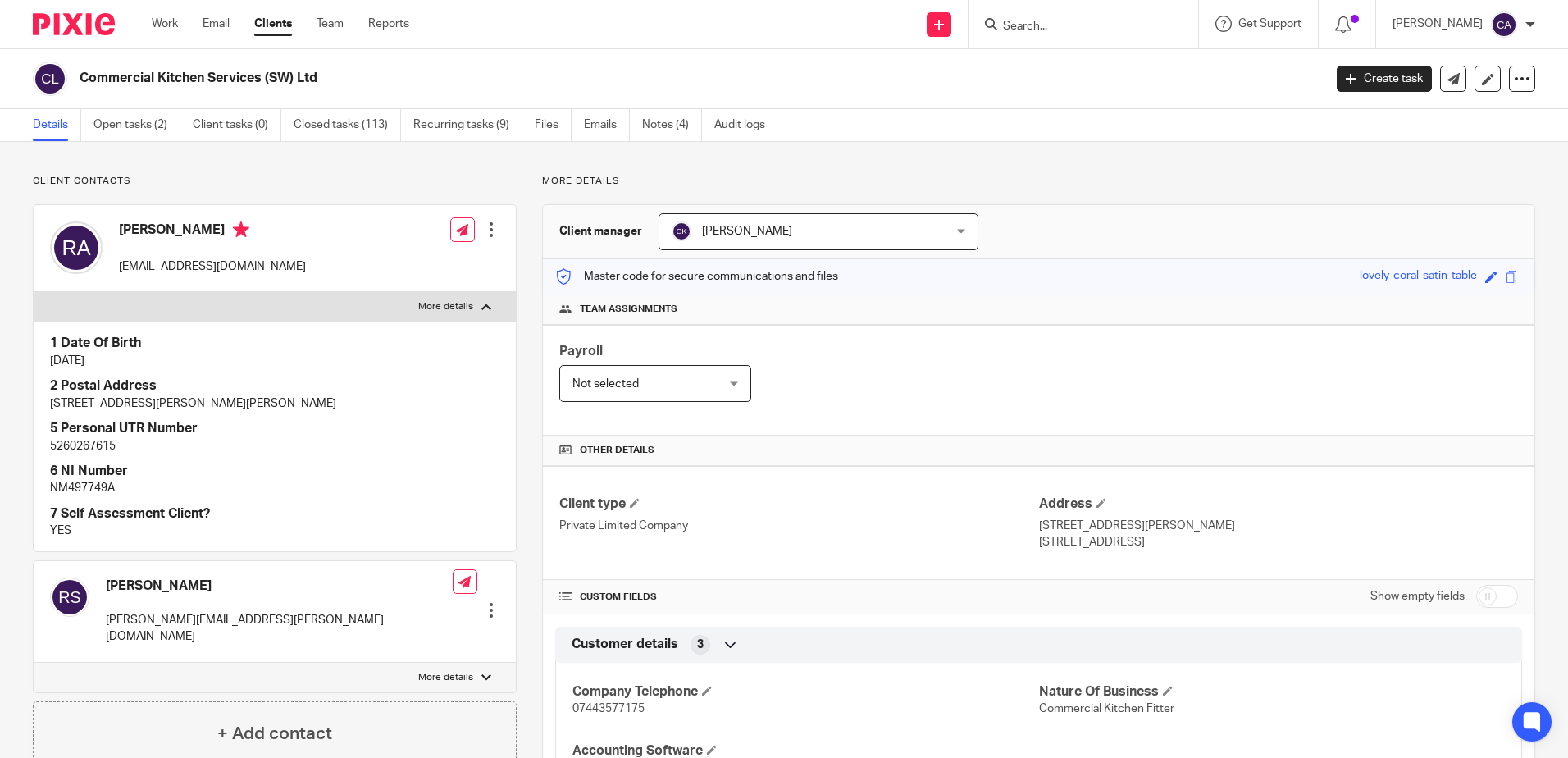
click at [244, 301] on label "More details" at bounding box center [275, 307] width 482 height 30
click at [34, 292] on input "More details" at bounding box center [33, 291] width 1 height 1
checkbox input "false"
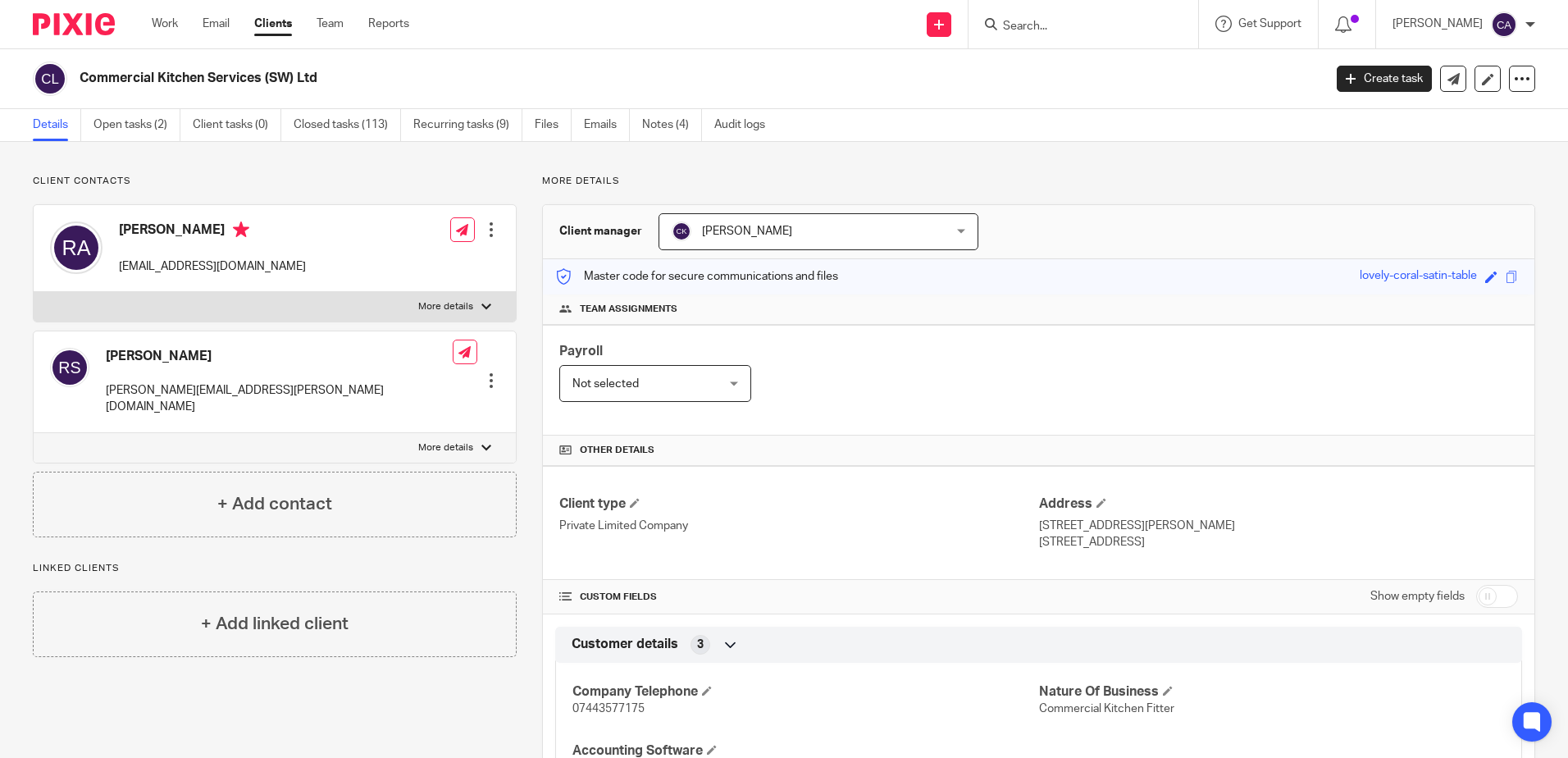
click at [247, 433] on label "More details" at bounding box center [275, 448] width 482 height 30
click at [34, 432] on input "More details" at bounding box center [33, 432] width 1 height 1
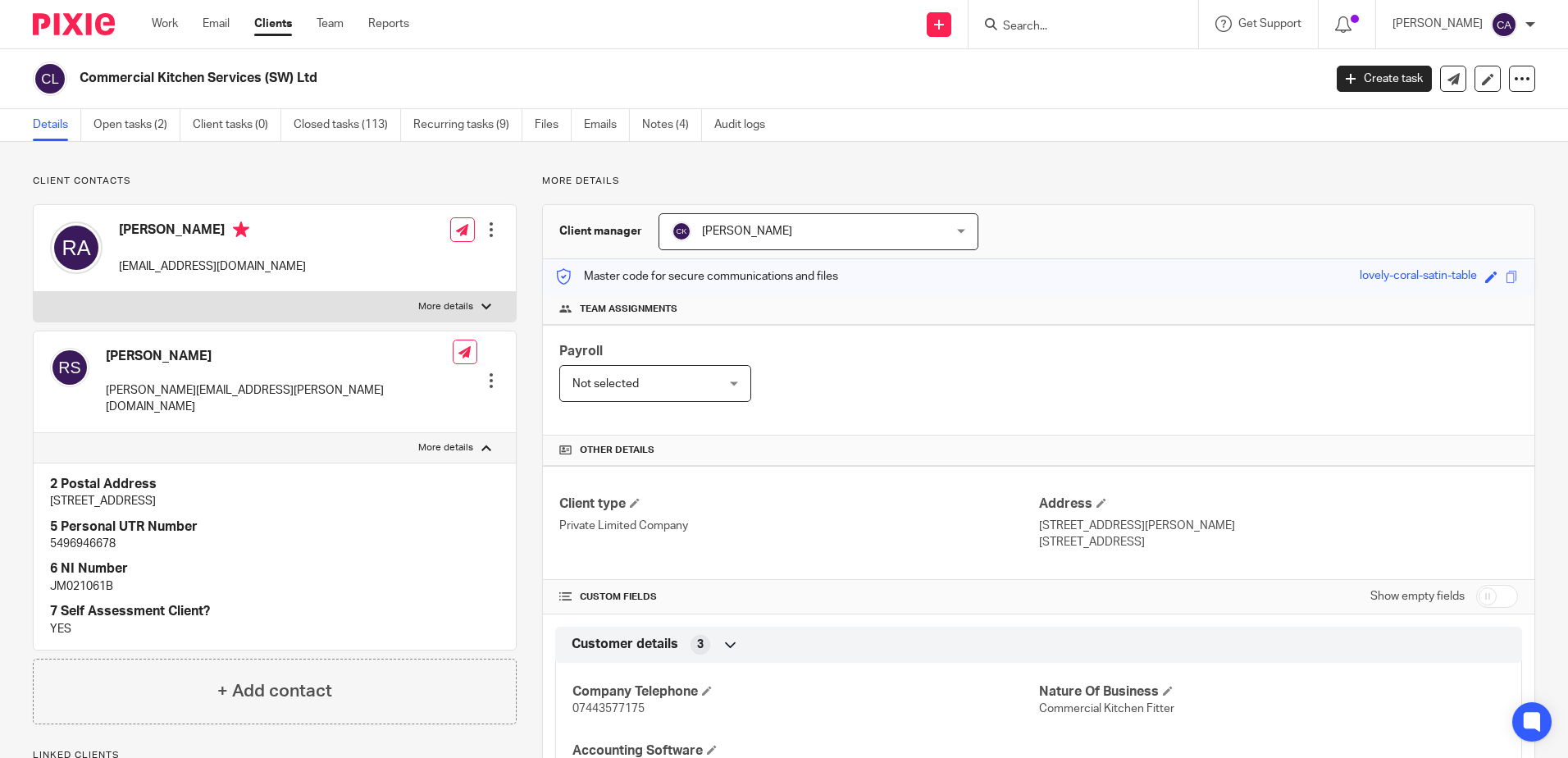
click at [261, 433] on label "More details" at bounding box center [275, 448] width 482 height 30
click at [34, 432] on input "More details" at bounding box center [33, 432] width 1 height 1
checkbox input "false"
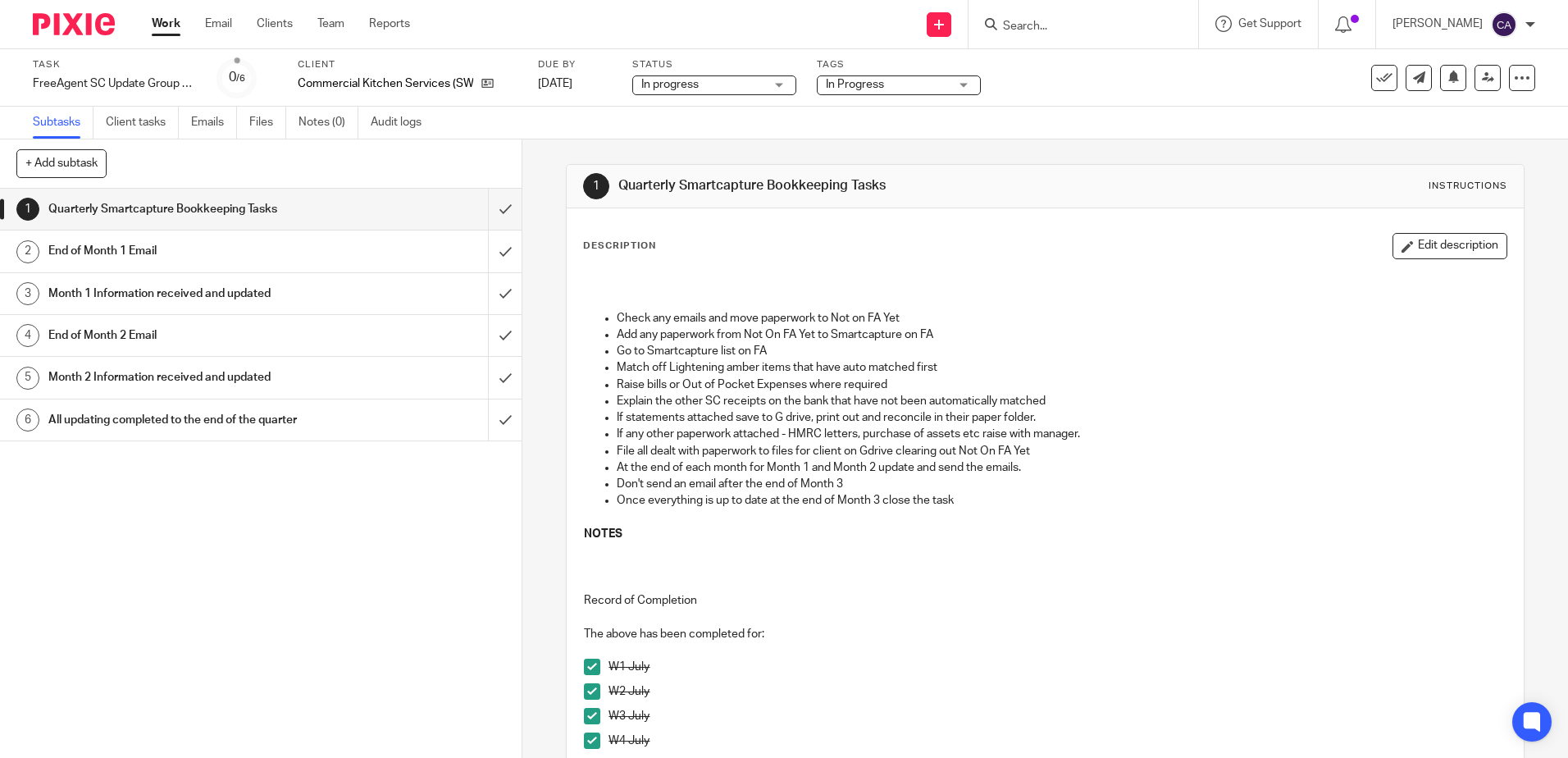
click at [760, 354] on p "Go to Smartcapture list on FA" at bounding box center [1062, 351] width 889 height 16
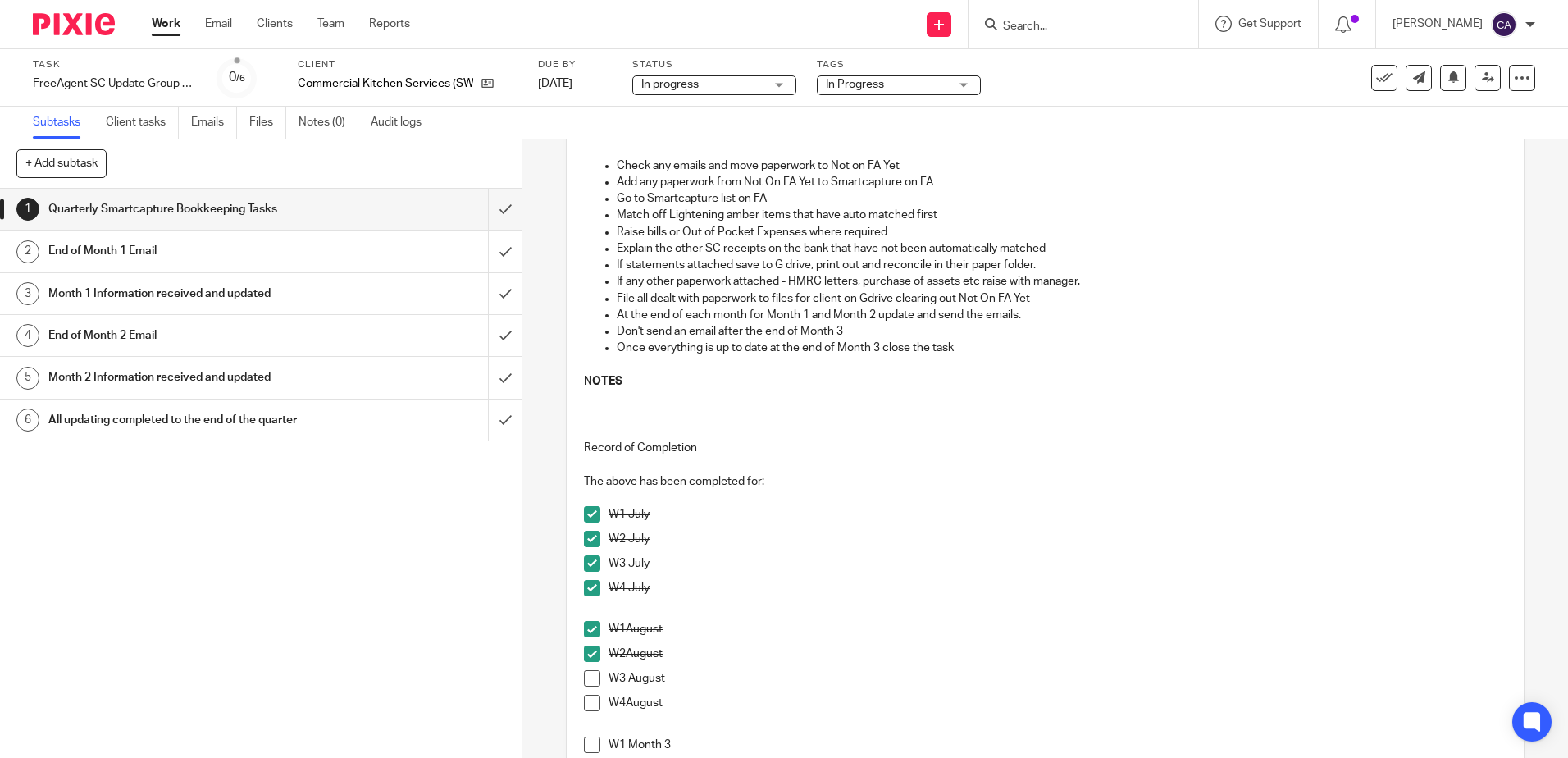
scroll to position [328, 0]
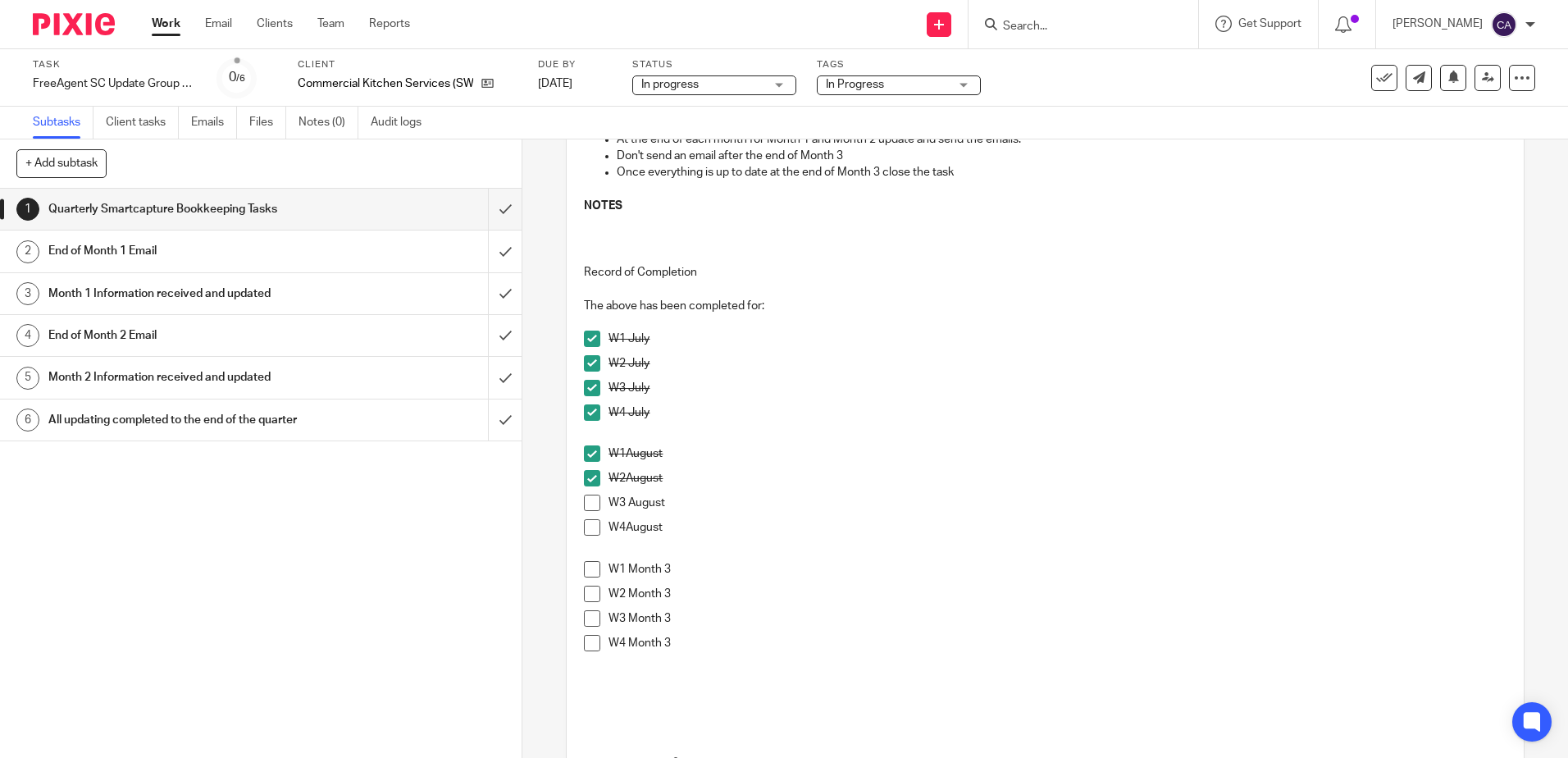
click at [592, 503] on span at bounding box center [592, 503] width 16 height 16
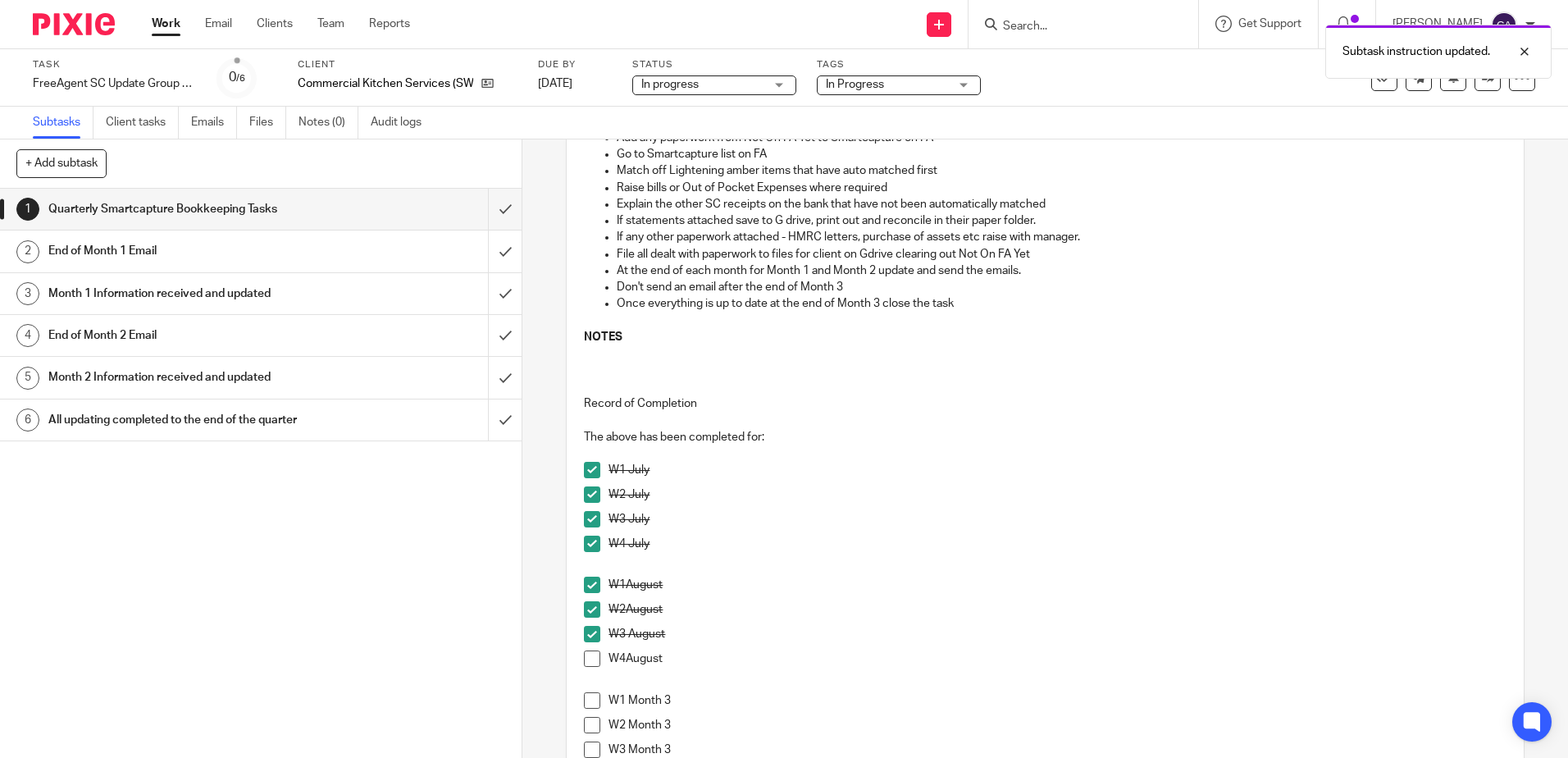
scroll to position [0, 0]
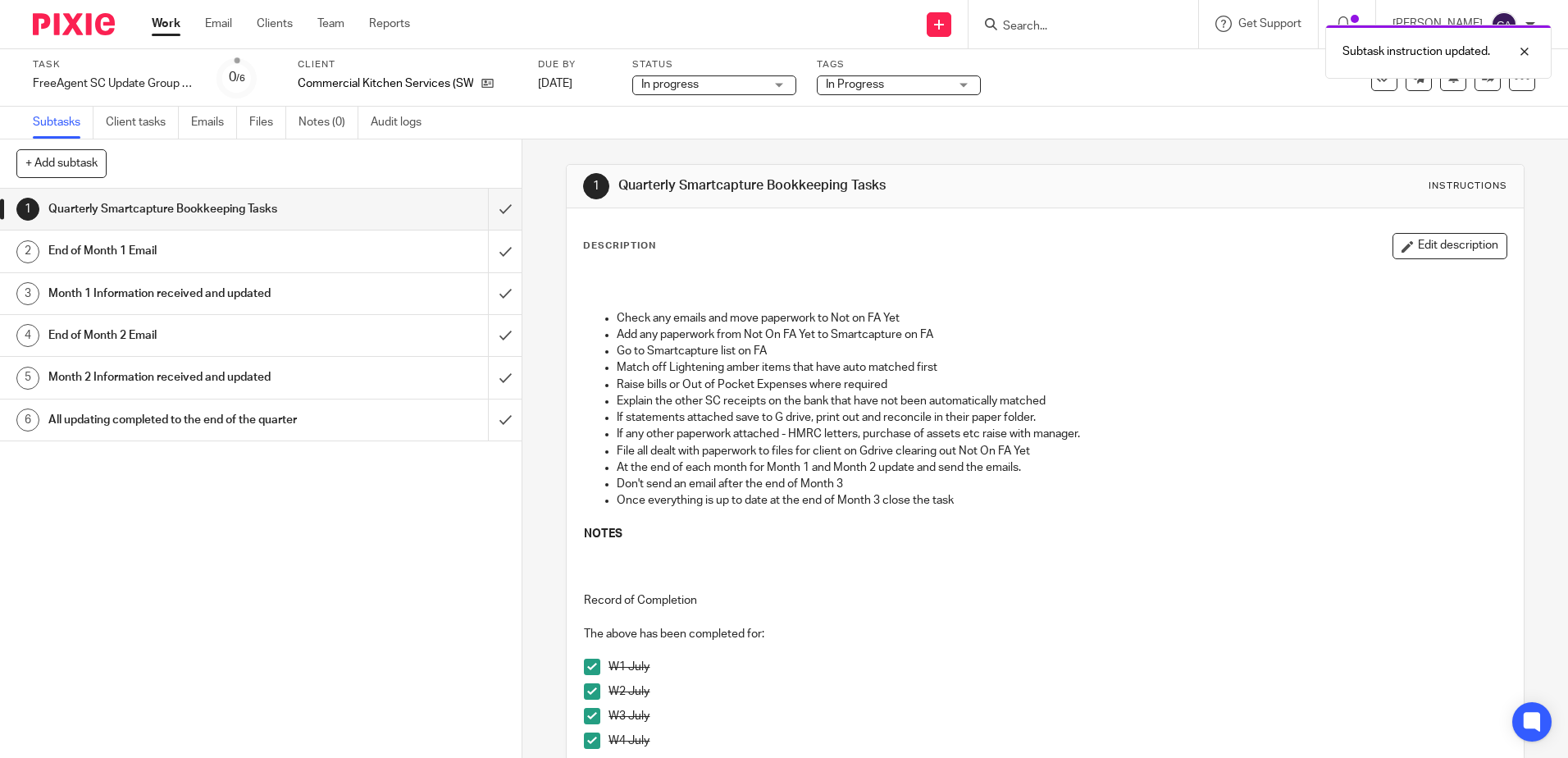
click at [798, 323] on p "Check any emails and move paperwork to Not on FA Yet" at bounding box center [1062, 318] width 889 height 16
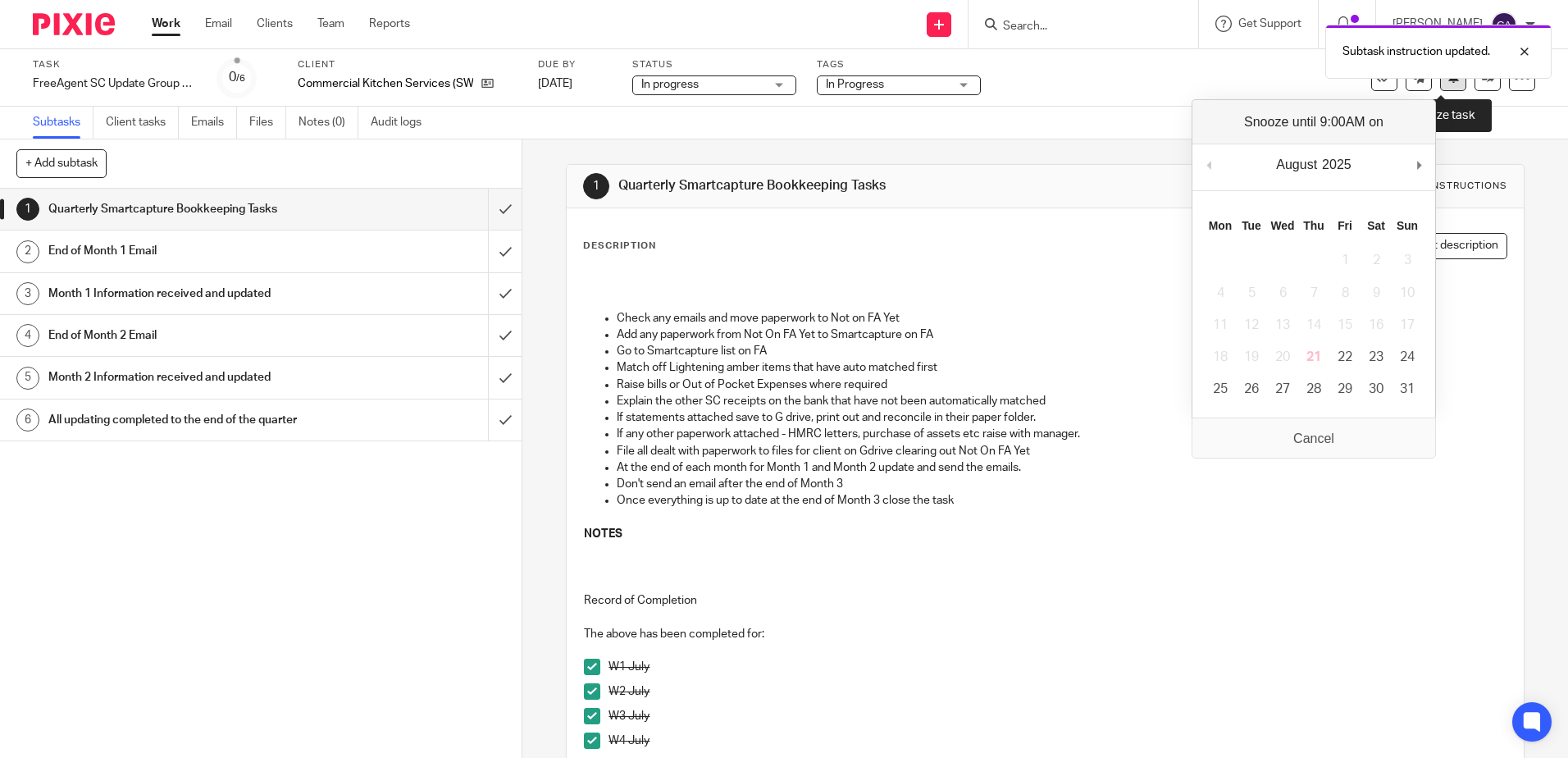
click at [1440, 84] on button at bounding box center [1453, 78] width 26 height 26
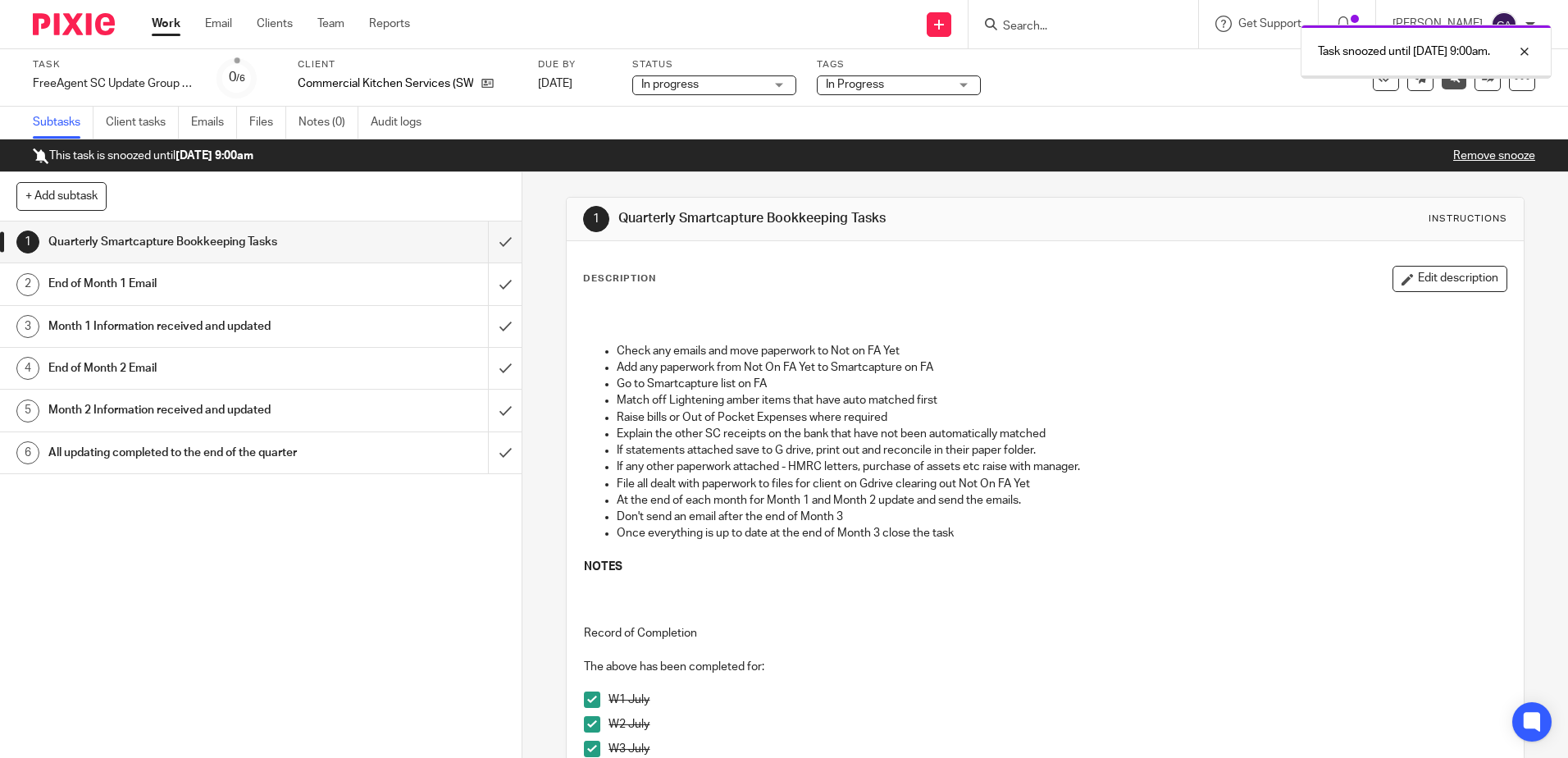
click at [168, 22] on link "Work" at bounding box center [166, 24] width 29 height 16
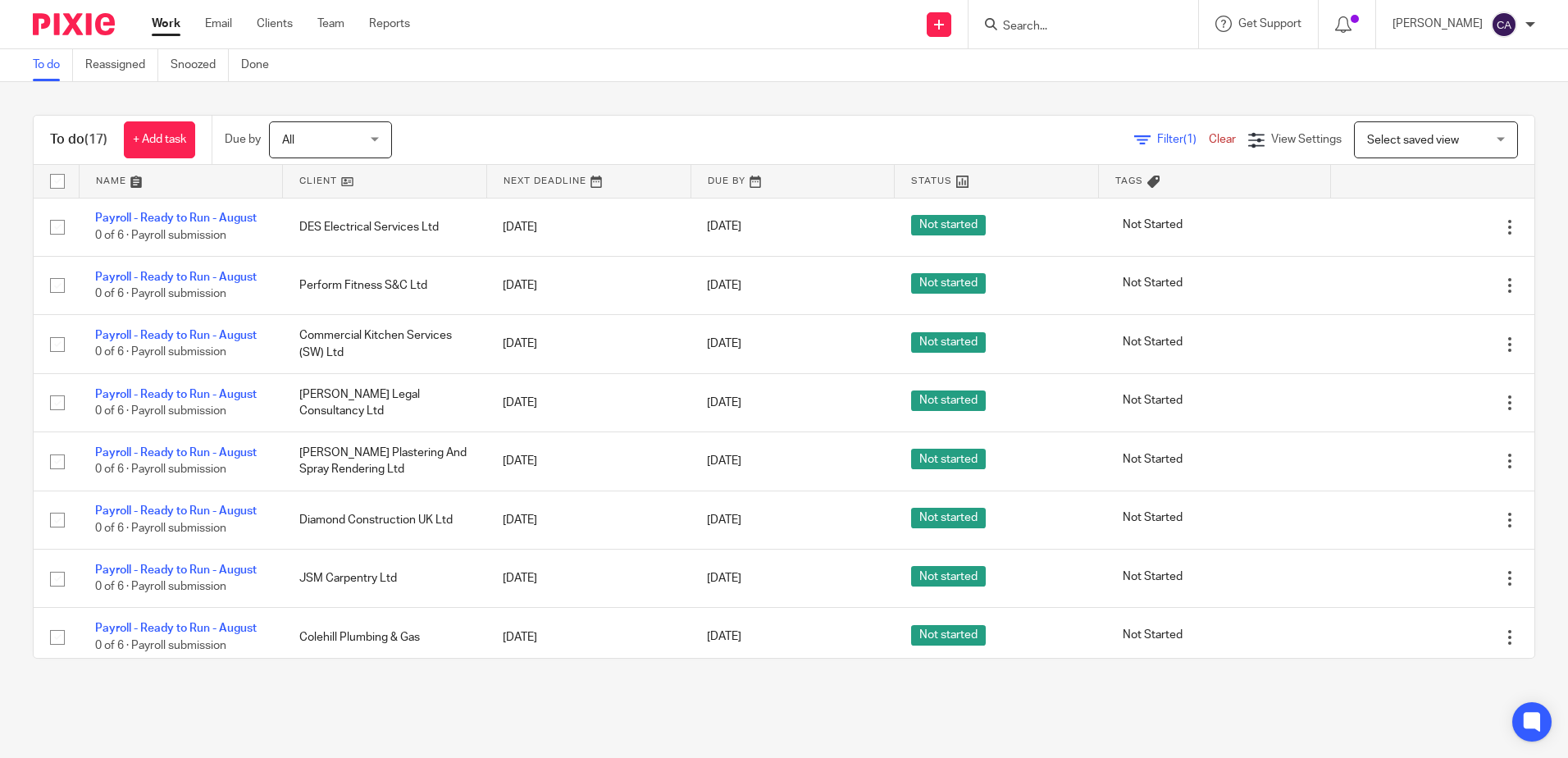
click at [125, 184] on link at bounding box center [181, 181] width 203 height 33
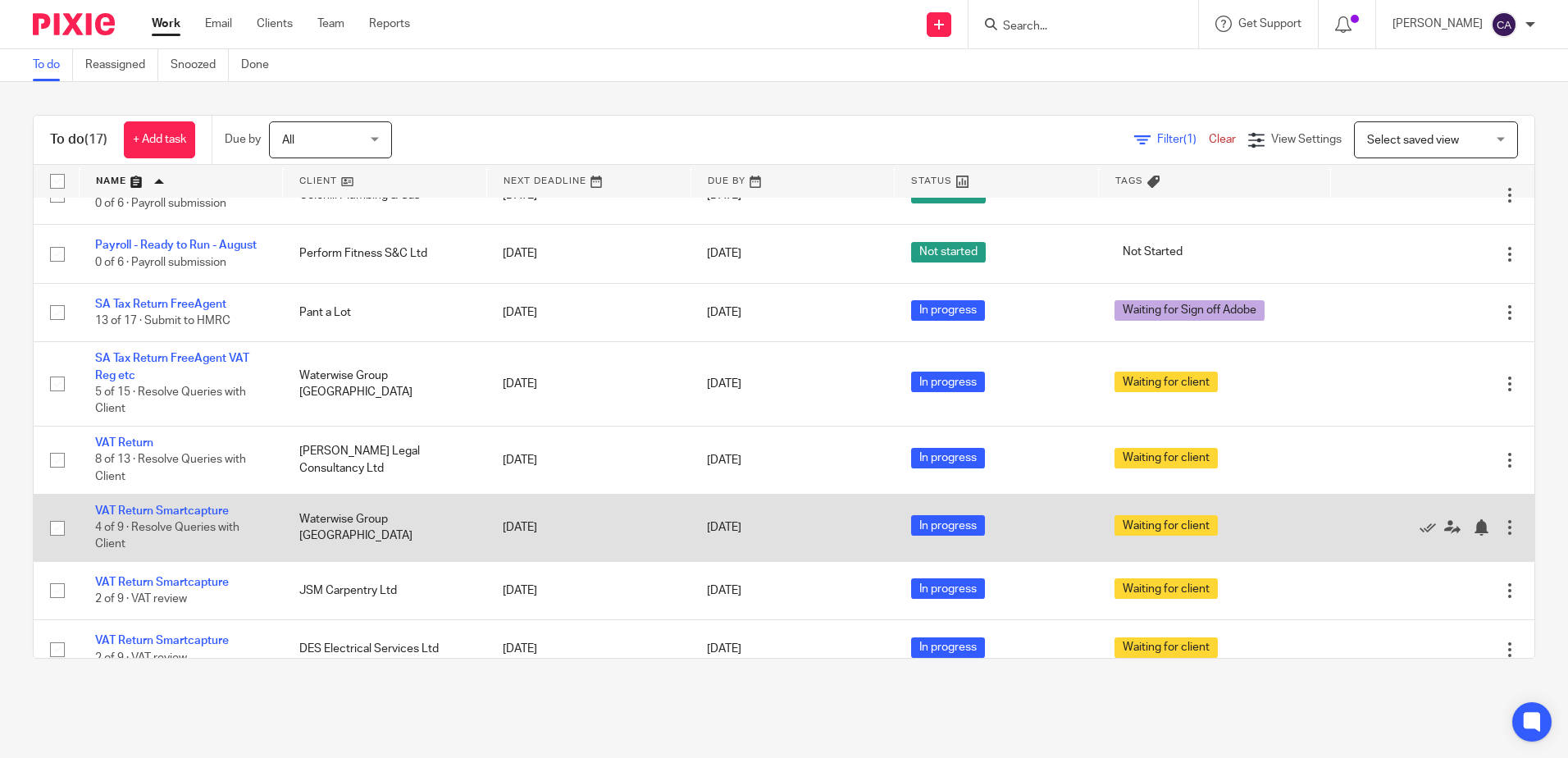
scroll to position [631, 0]
